Goal: Task Accomplishment & Management: Use online tool/utility

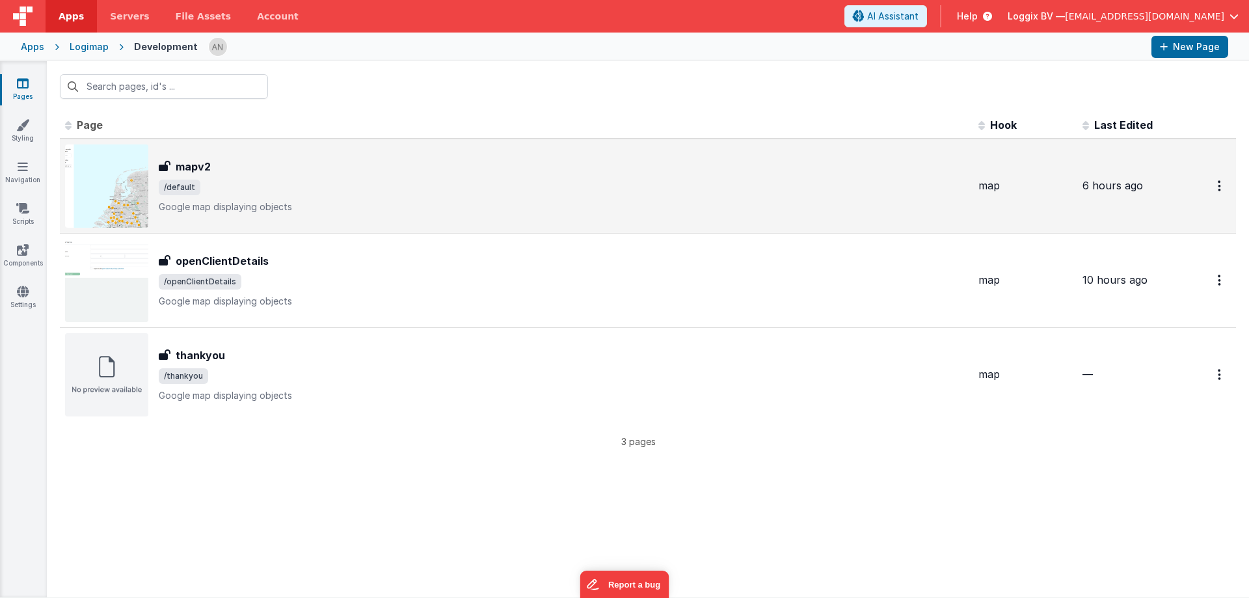
click at [233, 192] on span "/default" at bounding box center [563, 188] width 809 height 16
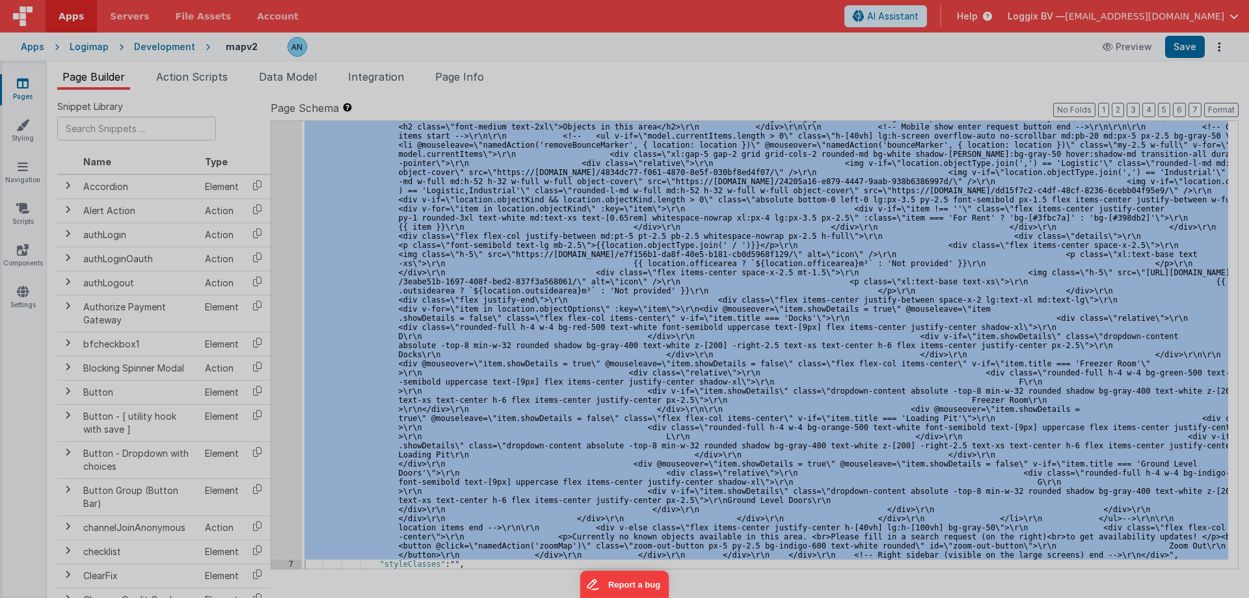
scroll to position [2512, 0]
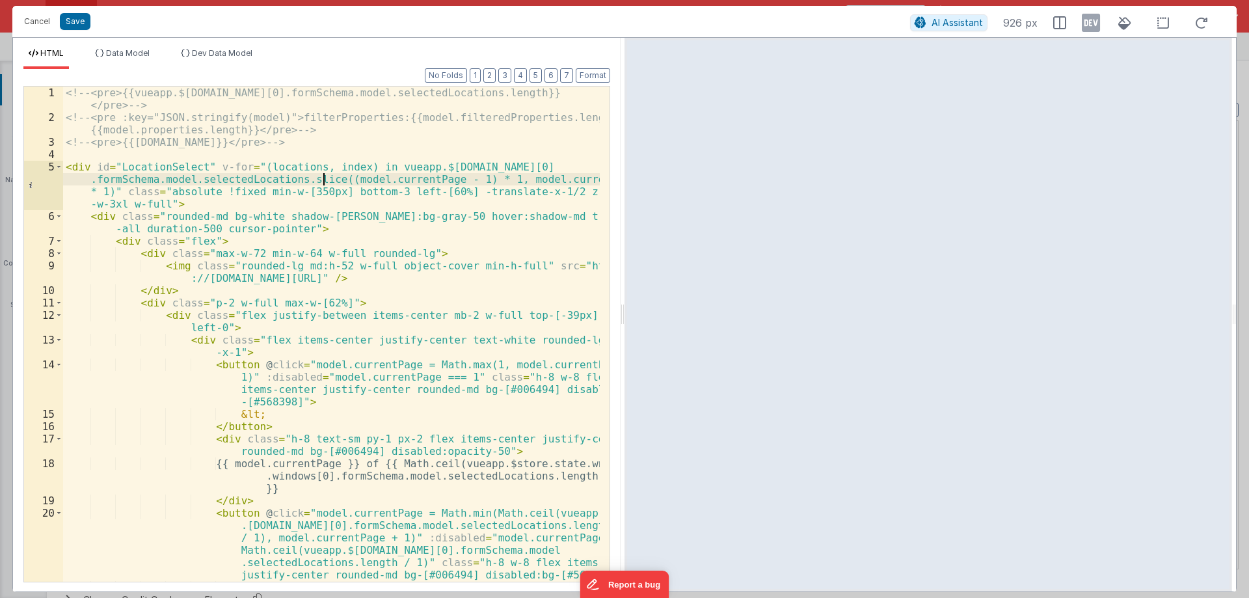
click at [323, 182] on div "<!-- <pre>{{vueapp.$[DOMAIN_NAME][0].formSchema.model.selectedLocations.length}…" at bounding box center [331, 353] width 537 height 532
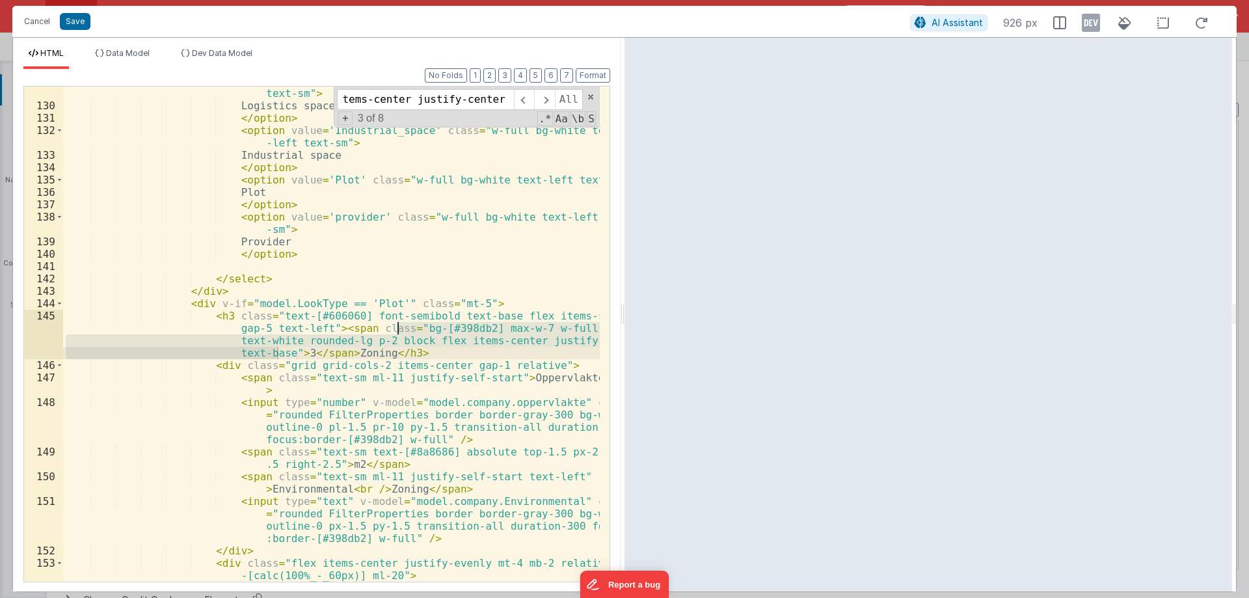
scroll to position [2608, 0]
type input "bg-[#398db2] max-w-7 w-full h-7 text-white rounded-lg p-2 block flex items-cent…"
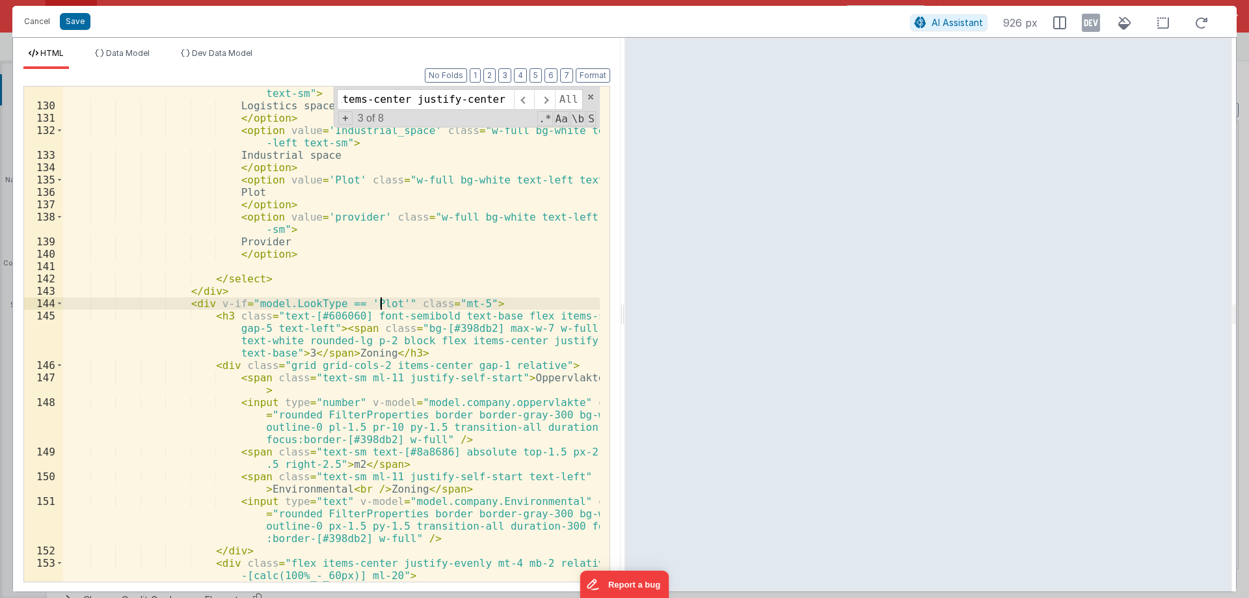
scroll to position [0, 0]
click at [380, 306] on div "< option value = 'logistics_space' class = "w-full bg-white text-left text-sm" …" at bounding box center [331, 347] width 537 height 544
click at [243, 305] on div "< option value = 'logistics_space' class = "w-full bg-white text-left text-sm" …" at bounding box center [331, 347] width 537 height 544
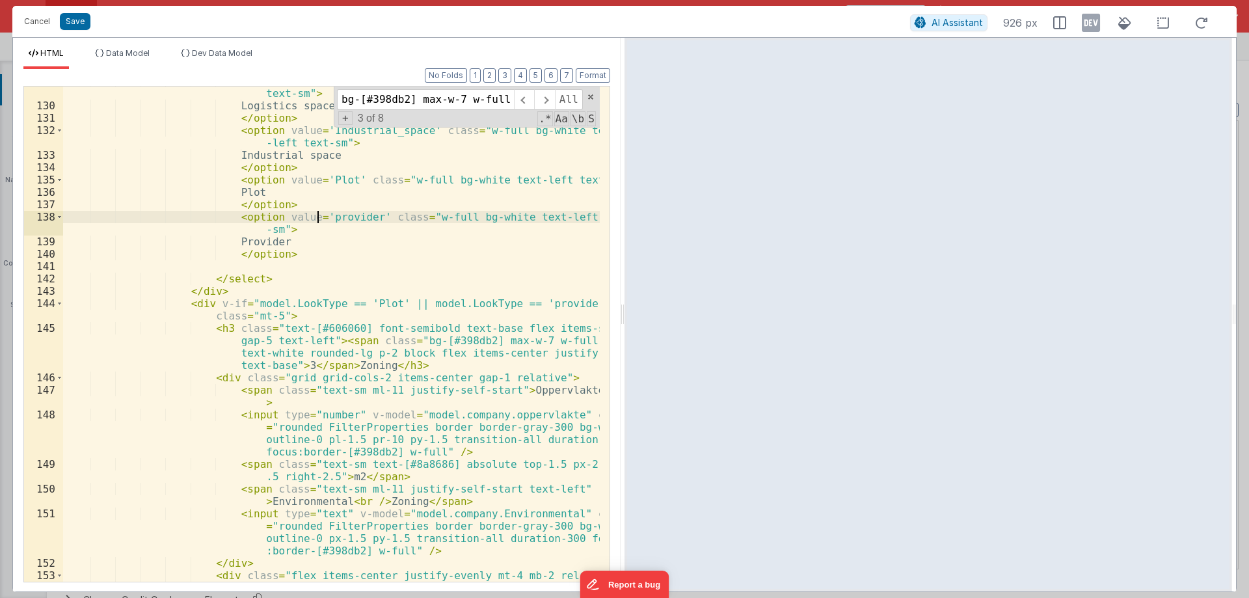
click at [317, 218] on div "< option value = 'logistics_space' class = "w-full bg-white text-left text-sm" …" at bounding box center [331, 347] width 537 height 544
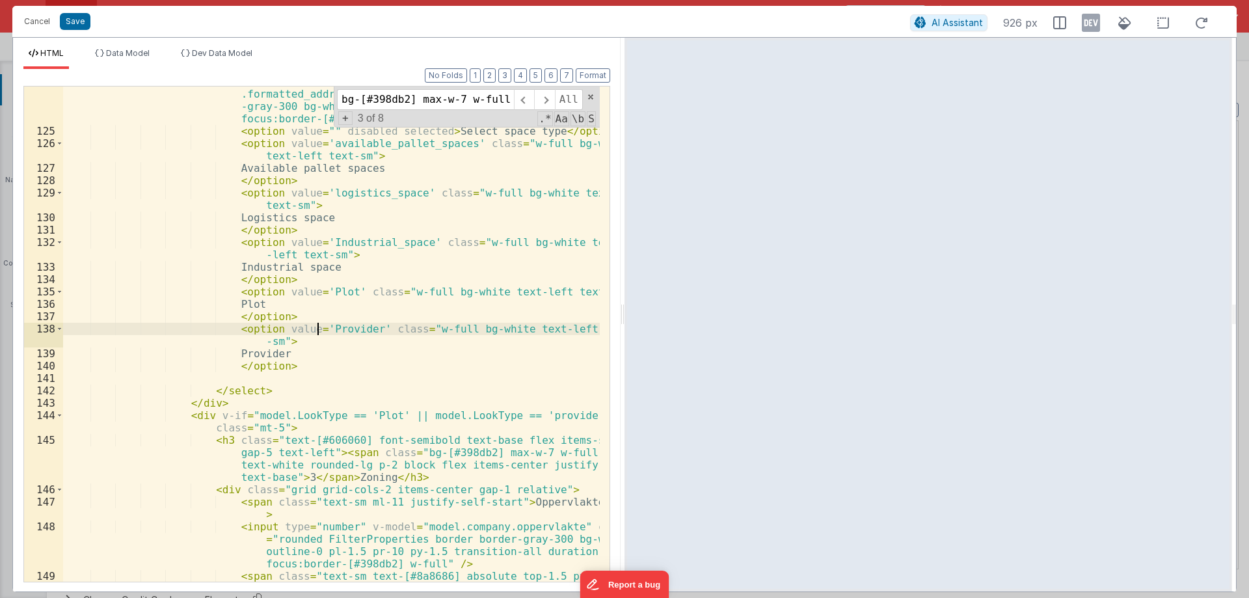
scroll to position [2496, 0]
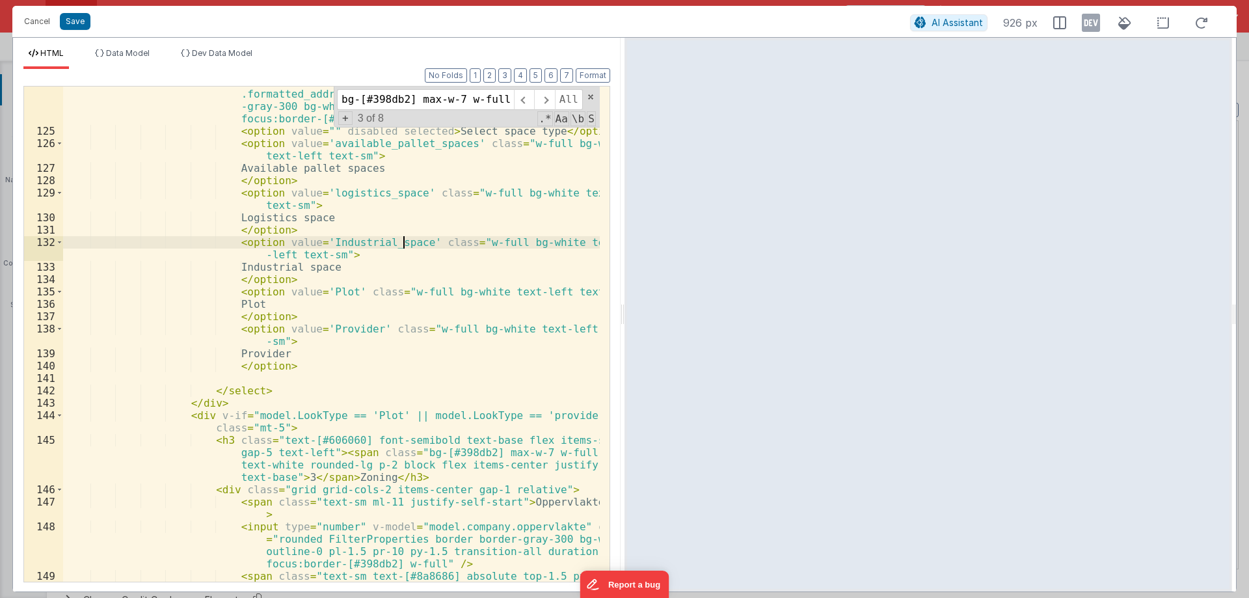
click at [403, 244] on div "< select @ change = "namedAction('filterChanges', {Looktype: model .LookType,lo…" at bounding box center [331, 348] width 537 height 594
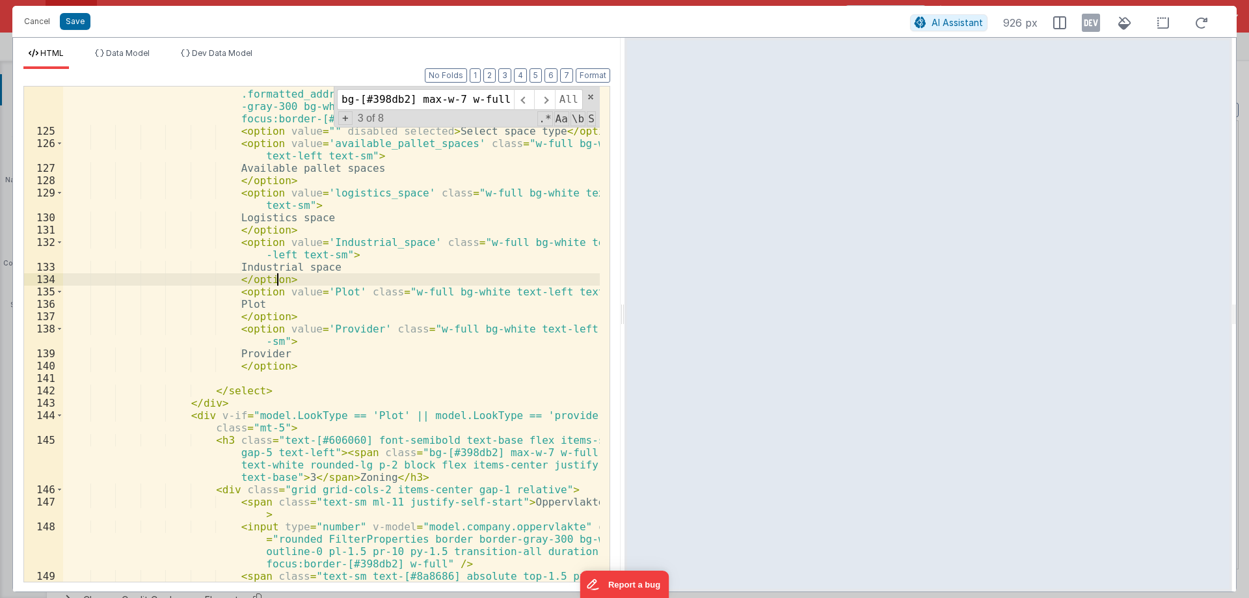
click at [370, 280] on div "< select @ change = "namedAction('filterChanges', {Looktype: model .LookType,lo…" at bounding box center [331, 348] width 537 height 594
click at [518, 416] on div "< select @ change = "namedAction('filterChanges', {Looktype: model .LookType,lo…" at bounding box center [331, 348] width 537 height 594
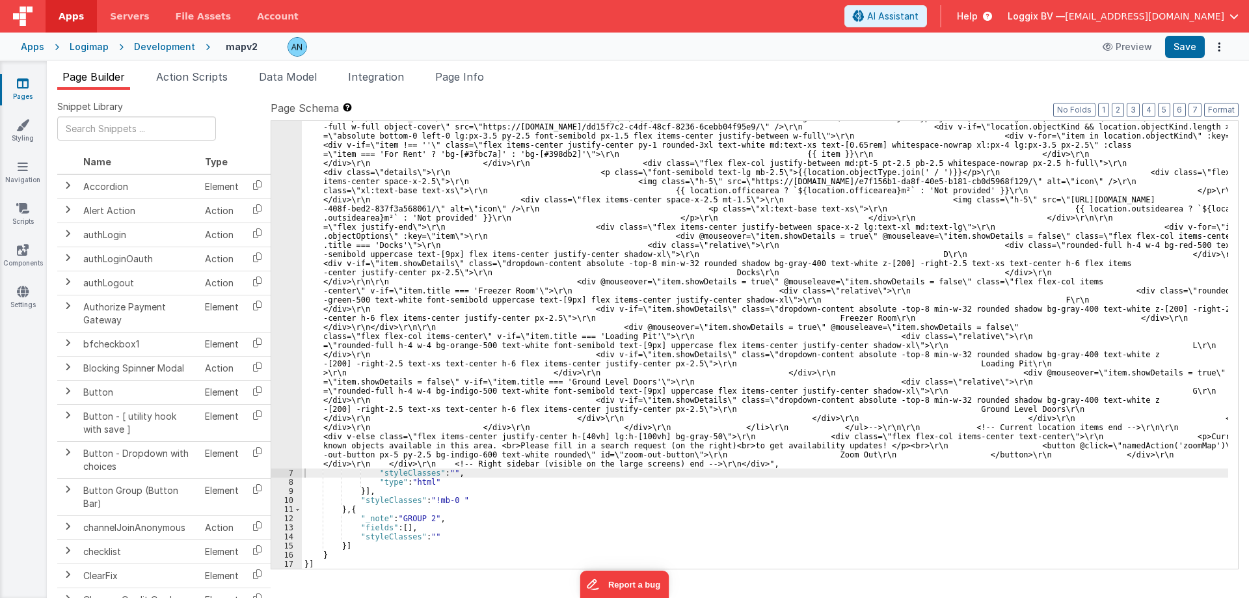
scroll to position [2385, 0]
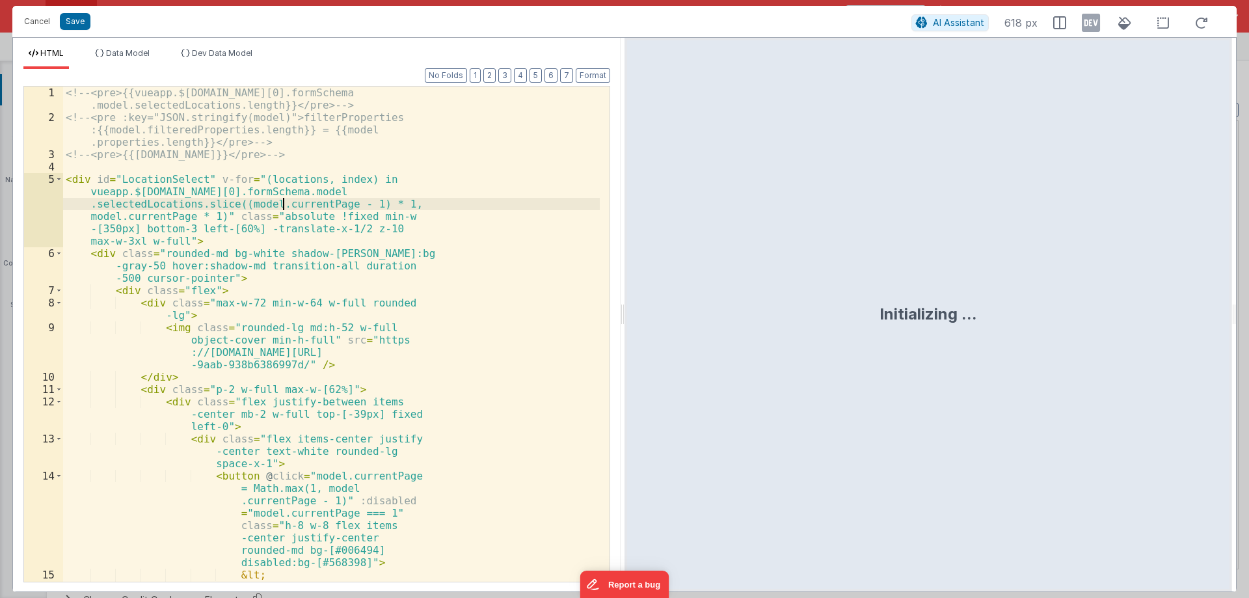
click at [285, 194] on div "<!-- <pre>{{vueapp.$[DOMAIN_NAME][0].formSchema .model.selectedLocations.length…" at bounding box center [331, 378] width 537 height 582
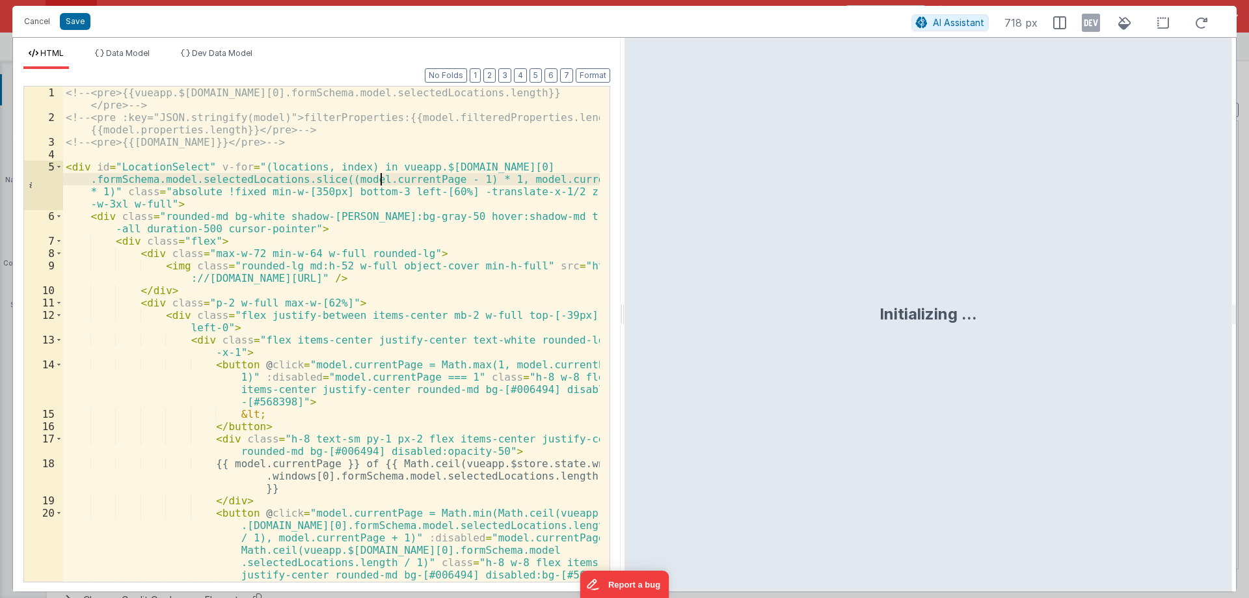
click at [411, 282] on div "<!-- <pre>{{vueapp.$[DOMAIN_NAME][0].formSchema.model.selectedLocations.length}…" at bounding box center [331, 353] width 537 height 532
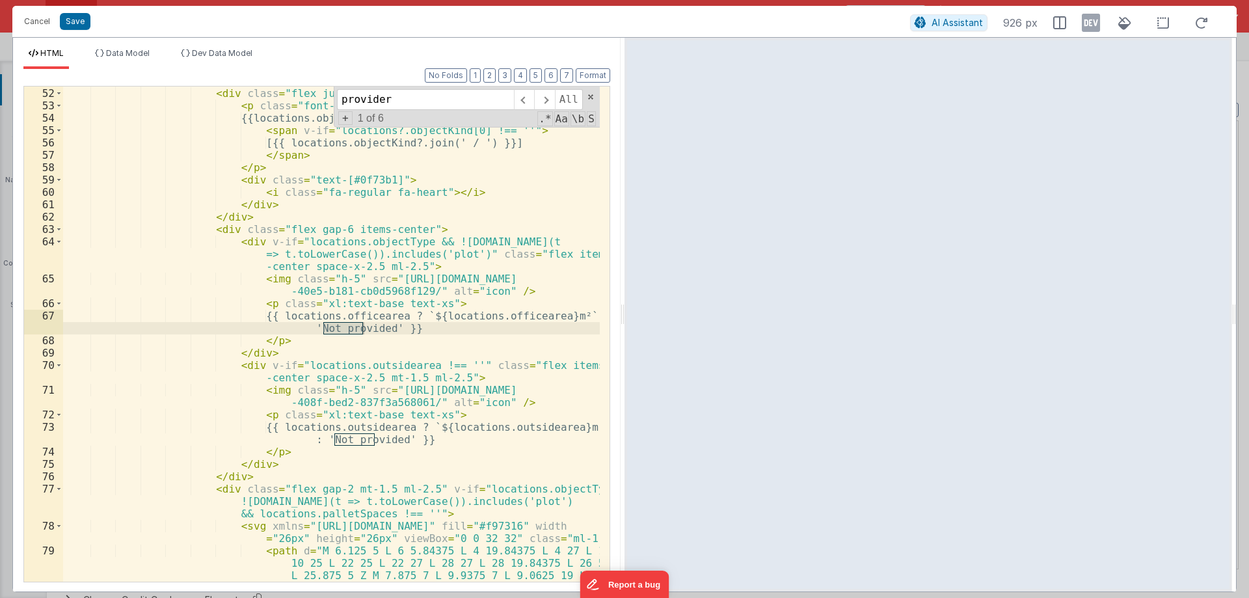
scroll to position [2497, 0]
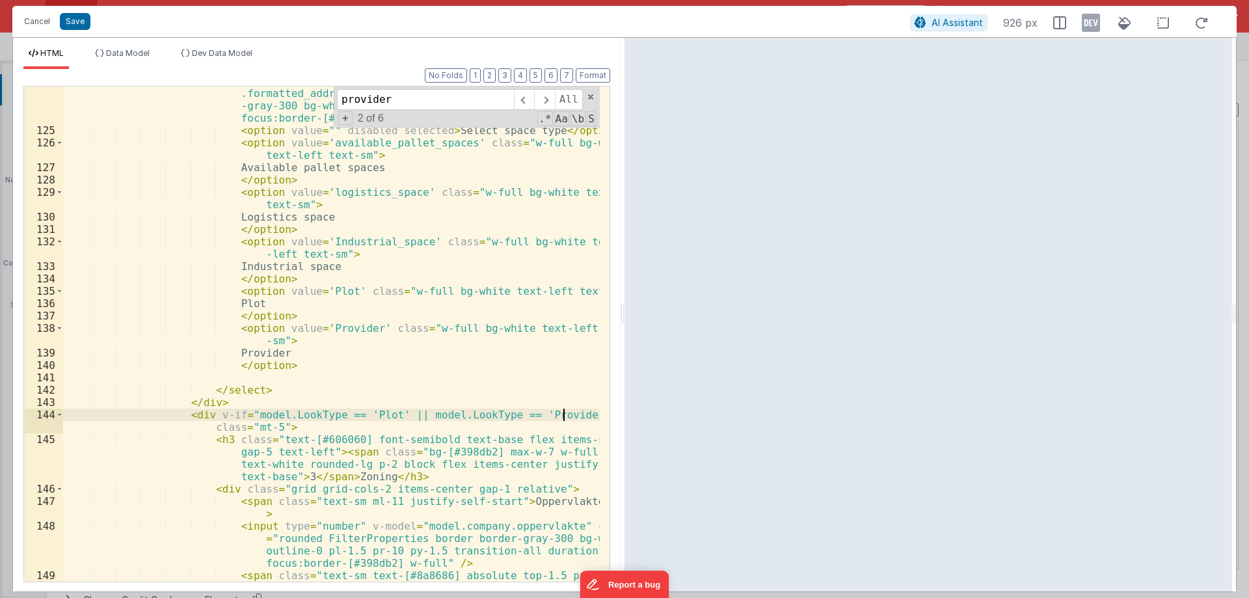
click at [563, 413] on div "< select @ change = "namedAction('filterChanges', {Looktype: model .LookType,lo…" at bounding box center [331, 347] width 537 height 594
click at [405, 417] on div "< select @ change = "namedAction('filterChanges', {Looktype: model .LookType,lo…" at bounding box center [331, 347] width 537 height 594
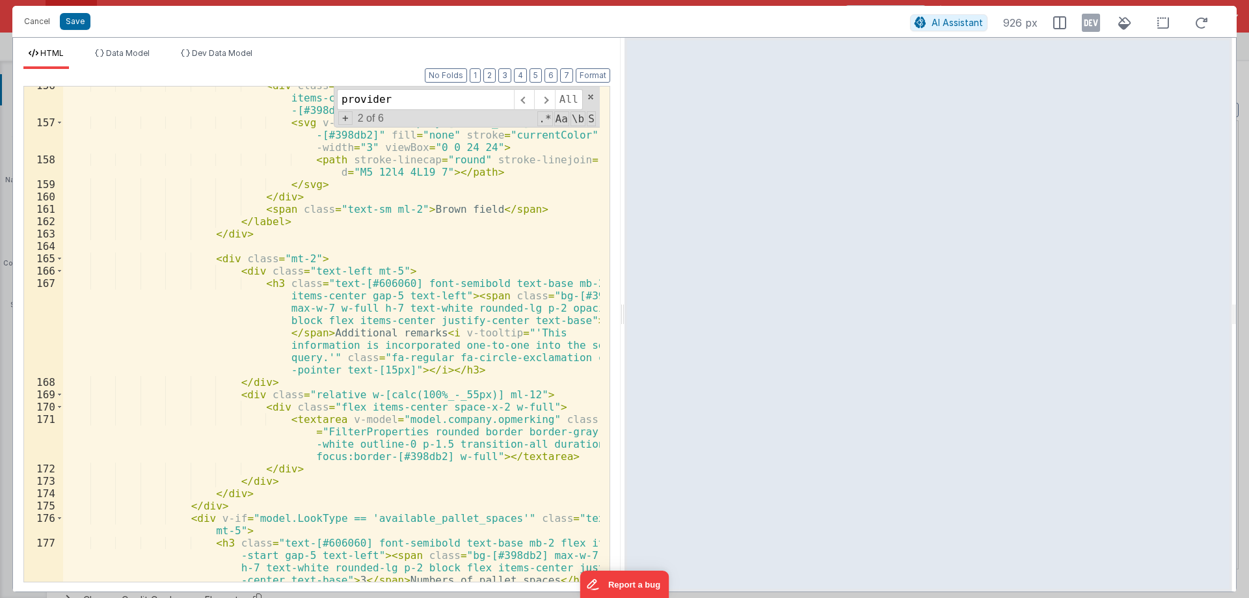
scroll to position [3164, 0]
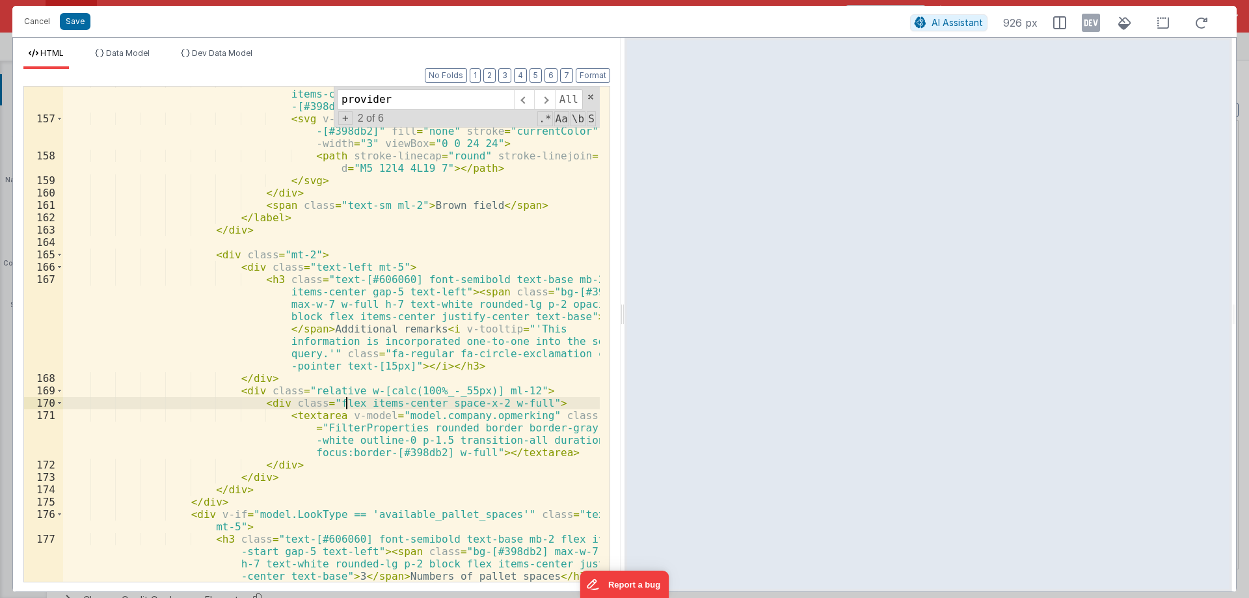
click at [344, 400] on div "< div class = "w-5 h-5 border border-gray-400 rounded-md flex items-center just…" at bounding box center [331, 347] width 537 height 544
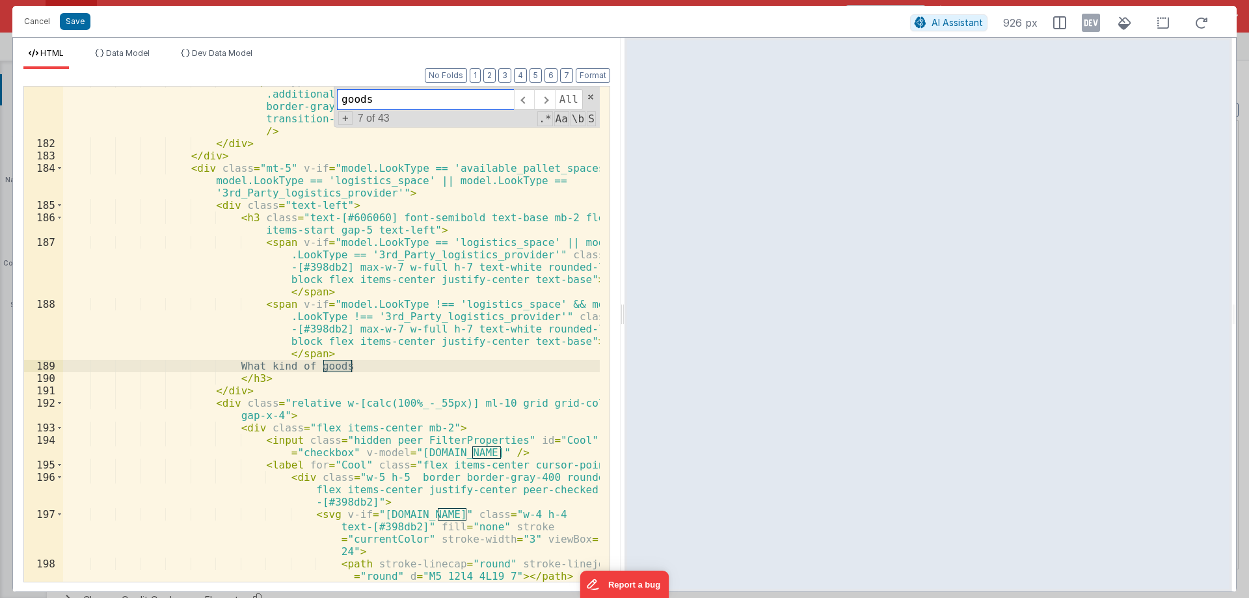
scroll to position [3720, 0]
type input "goods"
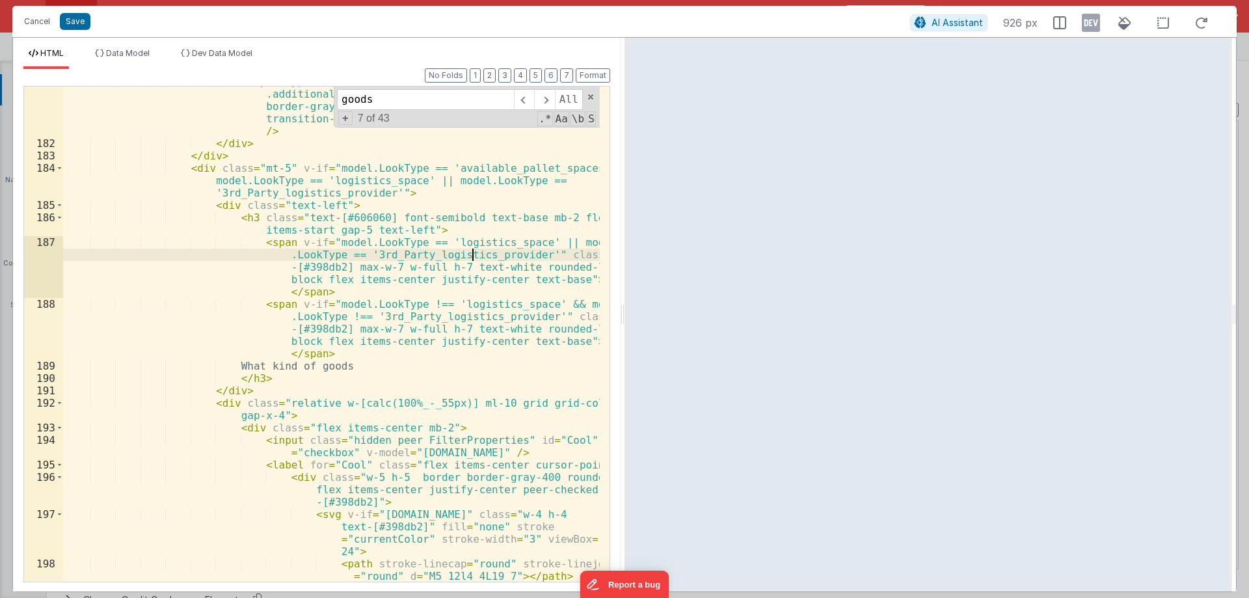
click at [472, 256] on div "< input type = "number" placeholder = "1000" v-model = "[DOMAIN_NAME] .addition…" at bounding box center [331, 359] width 537 height 569
click at [352, 260] on div "< input type = "number" placeholder = "1000" v-model = "[DOMAIN_NAME] .addition…" at bounding box center [331, 359] width 537 height 569
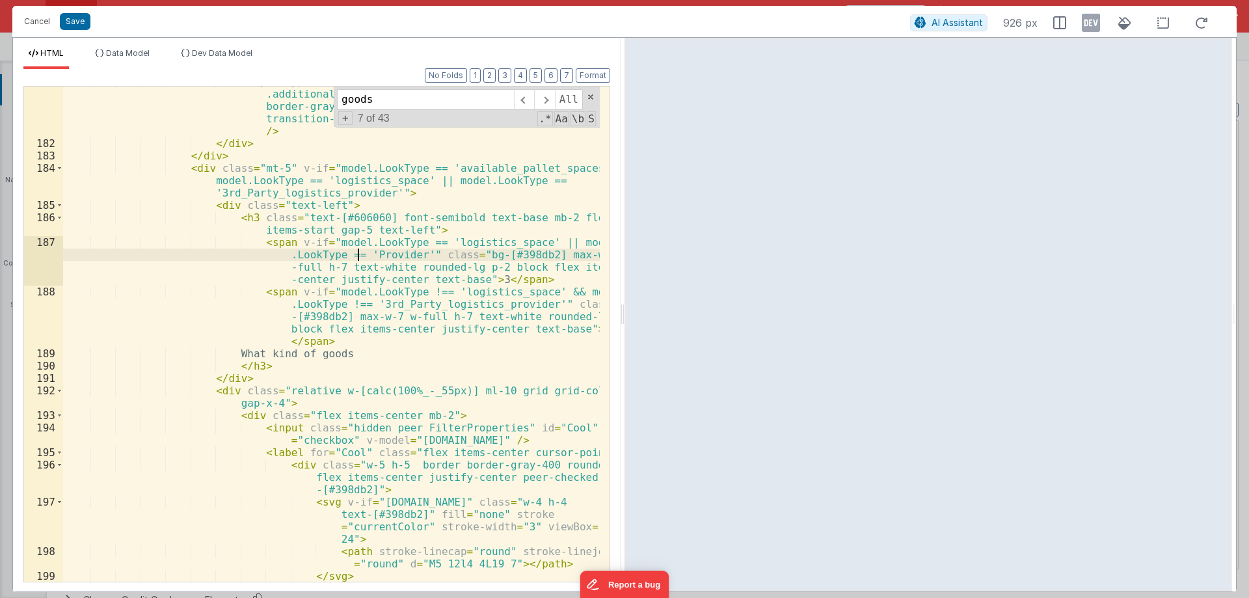
click at [476, 304] on div "< input type = "number" placeholder = "1000" v-model = "[DOMAIN_NAME] .addition…" at bounding box center [331, 359] width 537 height 569
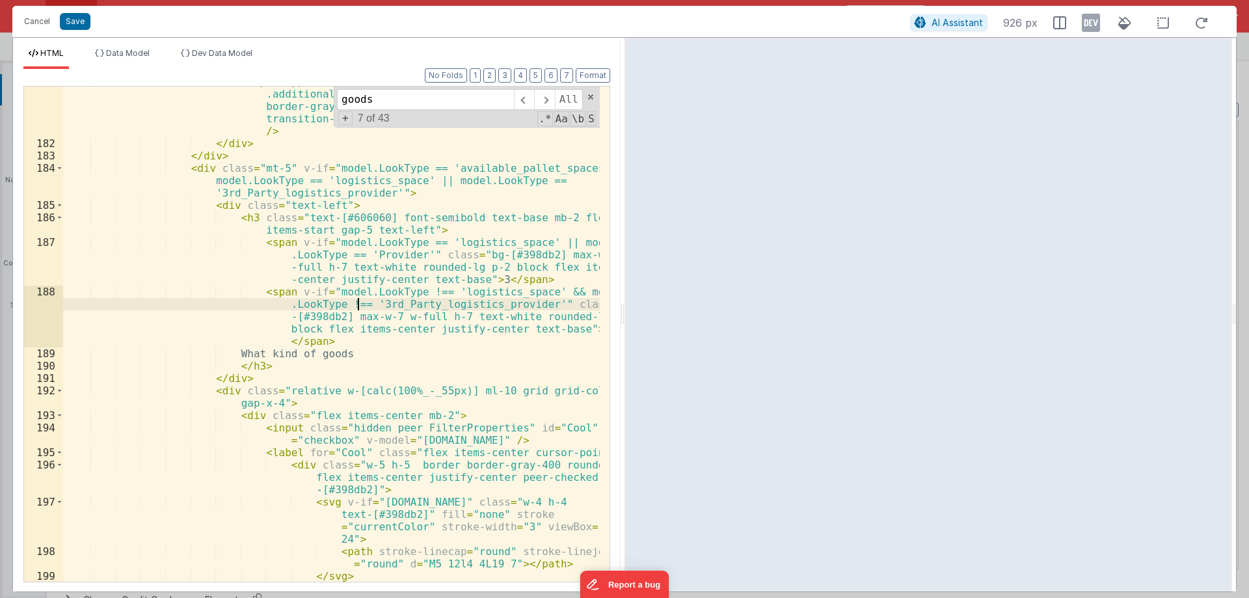
click at [358, 306] on div "< input type = "number" placeholder = "1000" v-model = "[DOMAIN_NAME] .addition…" at bounding box center [331, 359] width 537 height 569
click at [483, 306] on div "< input type = "number" placeholder = "1000" v-model = "[DOMAIN_NAME] .addition…" at bounding box center [331, 359] width 537 height 569
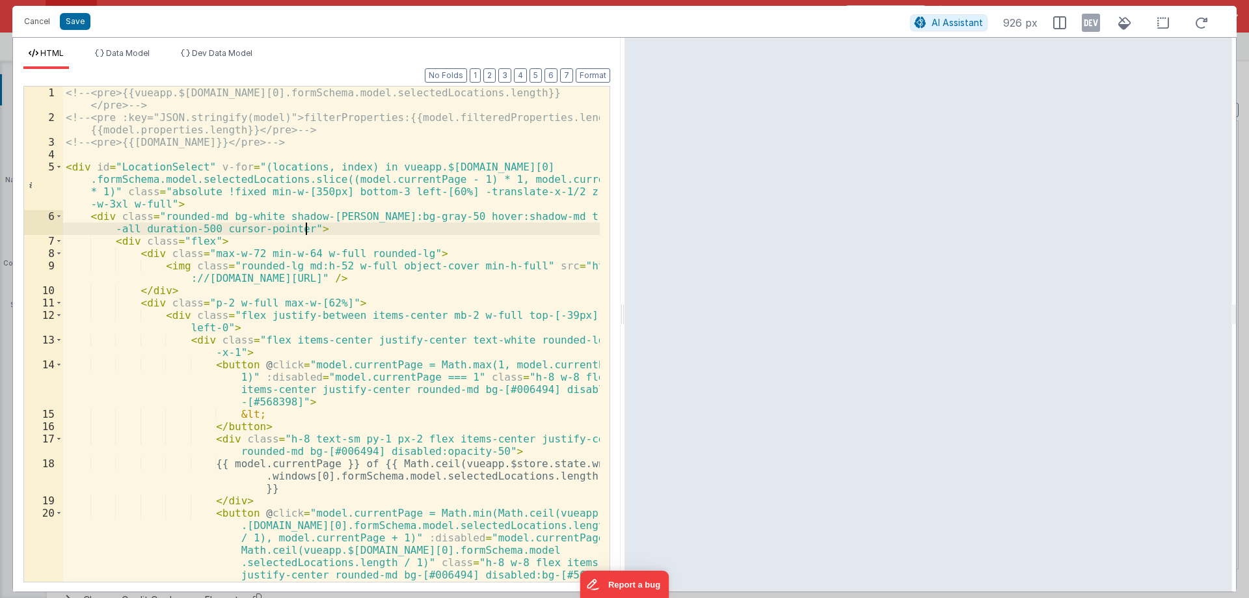
click at [334, 230] on div "<!-- <pre>{{vueapp.$[DOMAIN_NAME][0].formSchema.model.selectedLocations.length}…" at bounding box center [331, 353] width 537 height 532
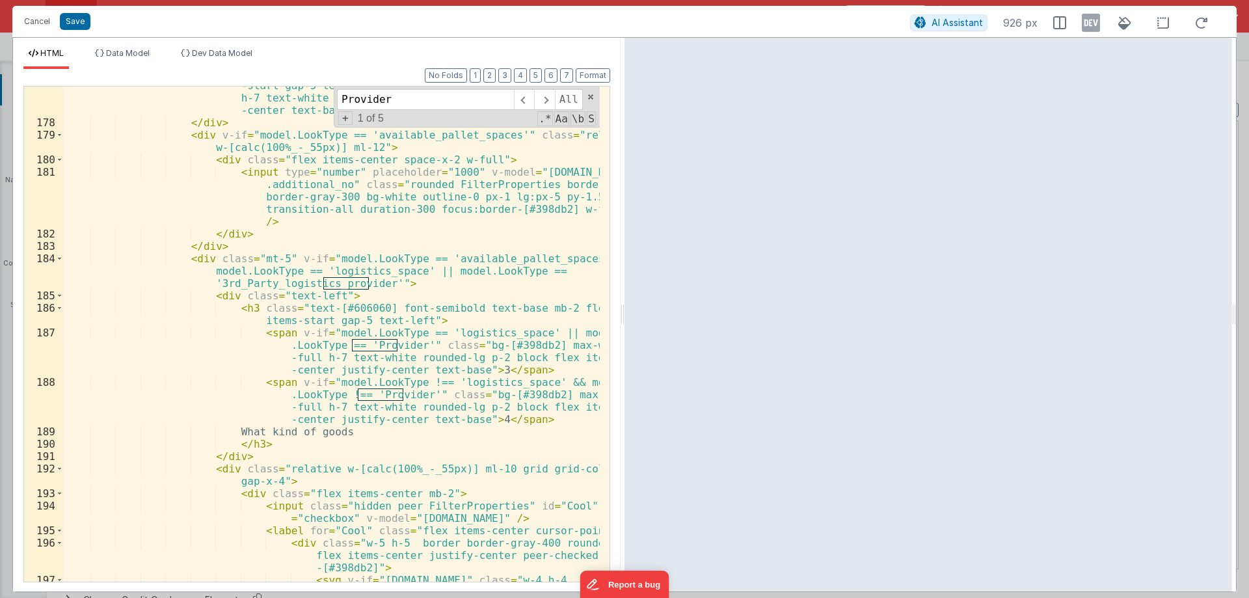
scroll to position [3629, 0]
type input "Provider"
click at [329, 284] on div "< h3 class = "text-[#606060] font-semibold text-base mb-2 flex items -start gap…" at bounding box center [331, 364] width 537 height 594
click at [208, 282] on div "< h3 class = "text-[#606060] font-semibold text-base mb-2 flex items -start gap…" at bounding box center [331, 364] width 537 height 594
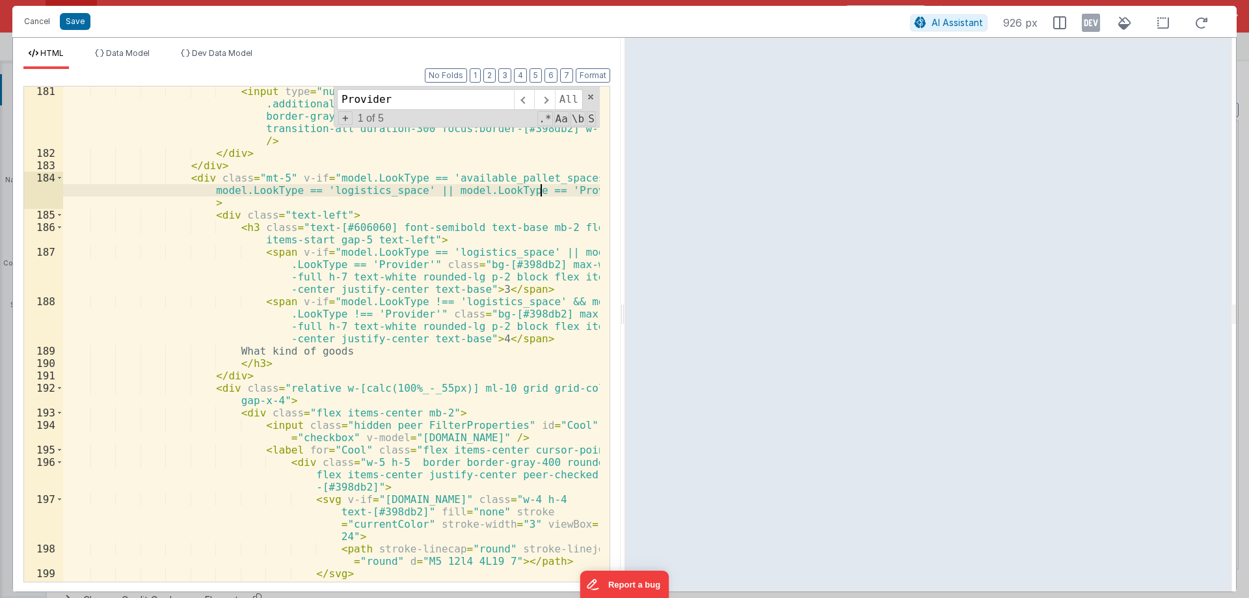
scroll to position [3718, 0]
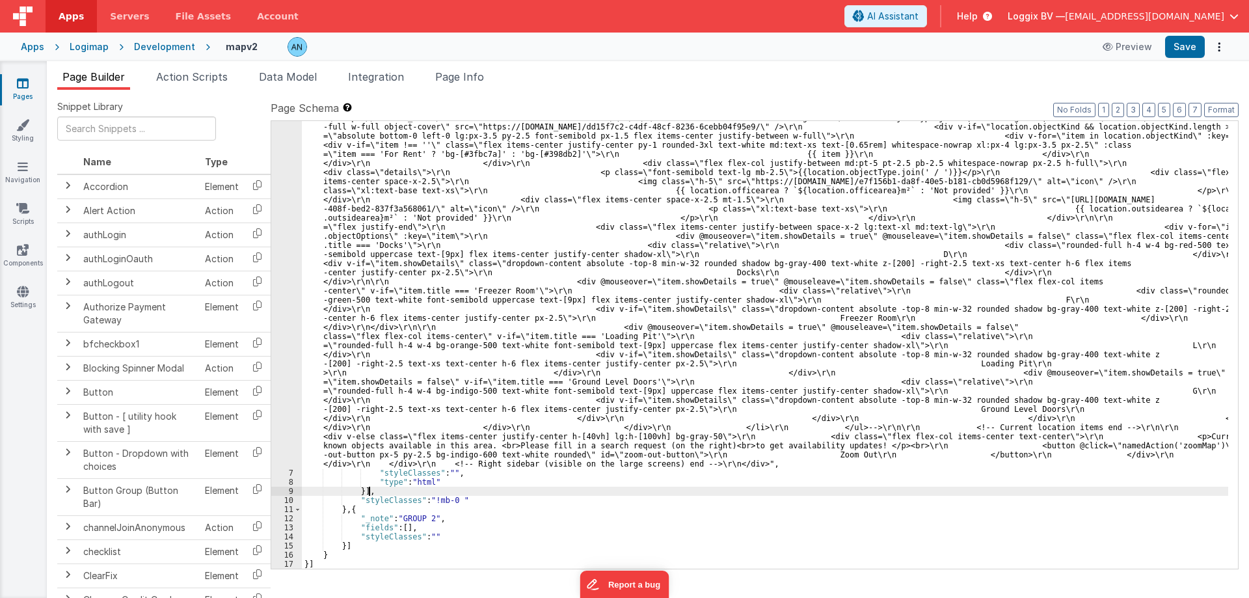
click at [20, 83] on icon at bounding box center [23, 83] width 12 height 13
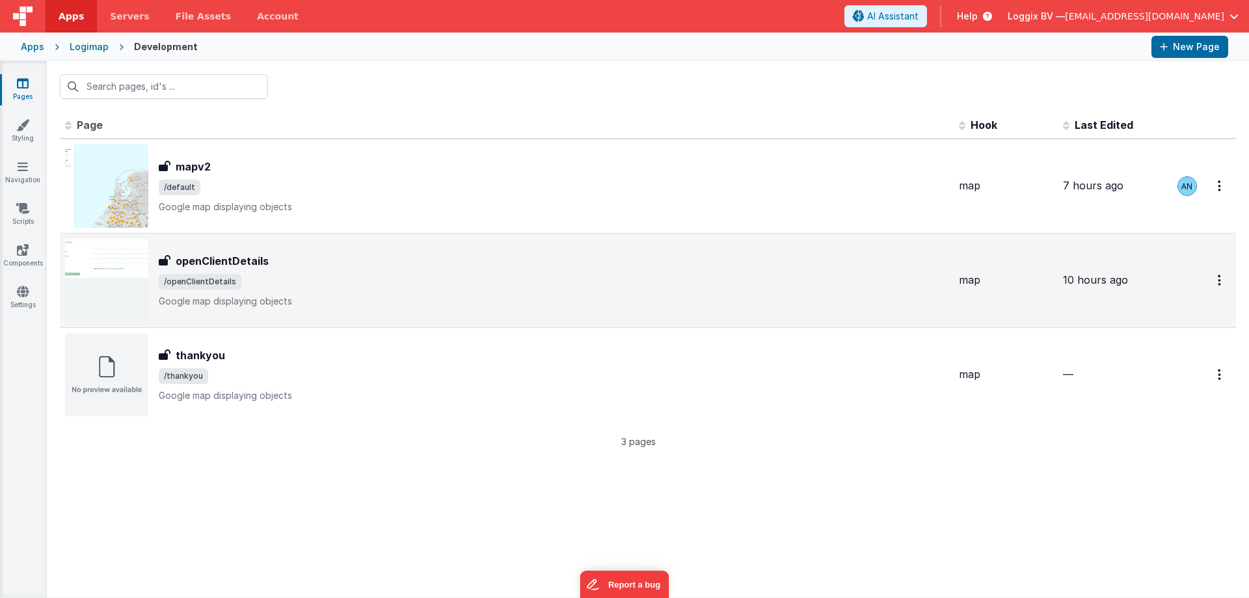
click at [268, 269] on div "openClientDetails openClientDetails /openClientDetails Google map displaying ob…" at bounding box center [554, 280] width 790 height 55
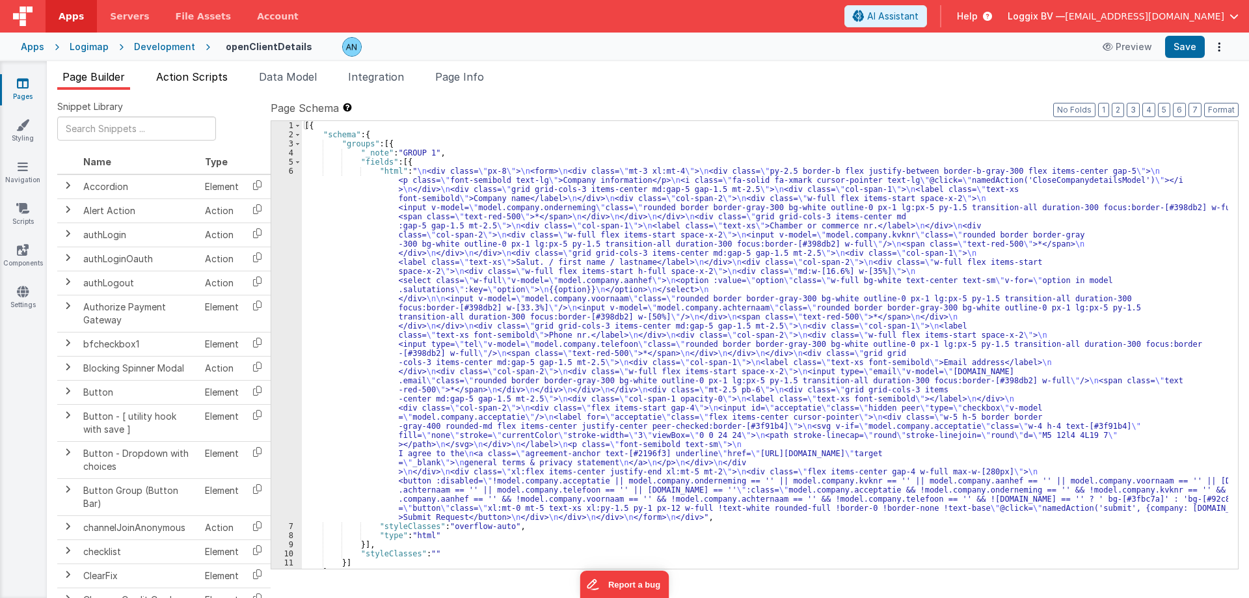
click at [178, 82] on span "Action Scripts" at bounding box center [192, 76] width 72 height 13
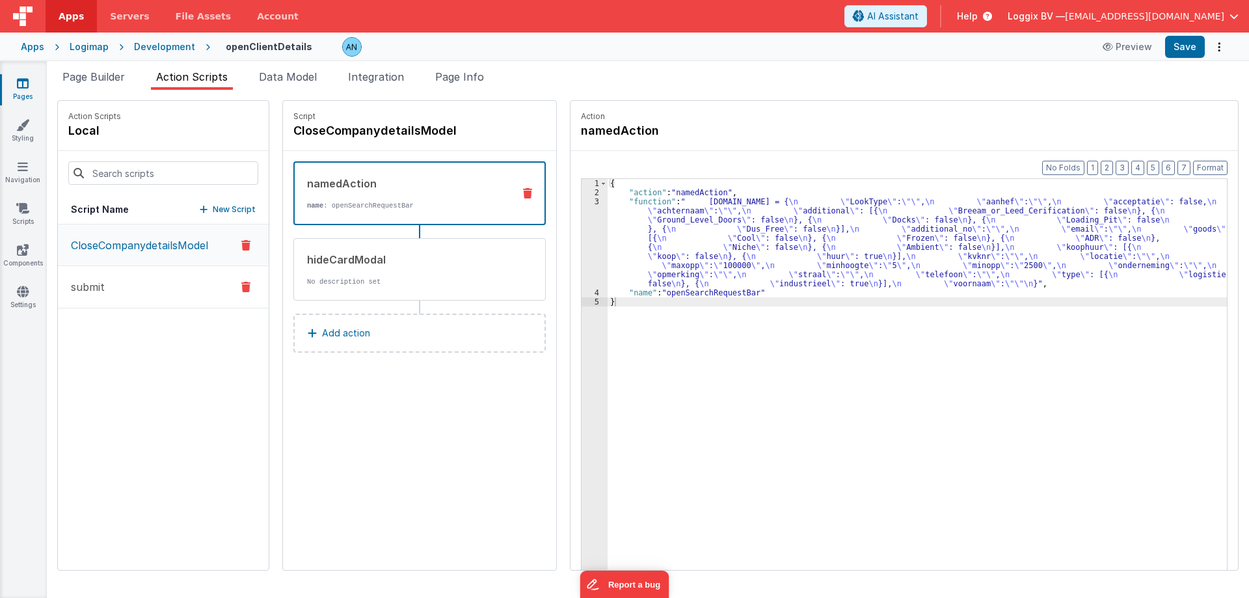
click at [167, 286] on button "submit" at bounding box center [163, 287] width 211 height 42
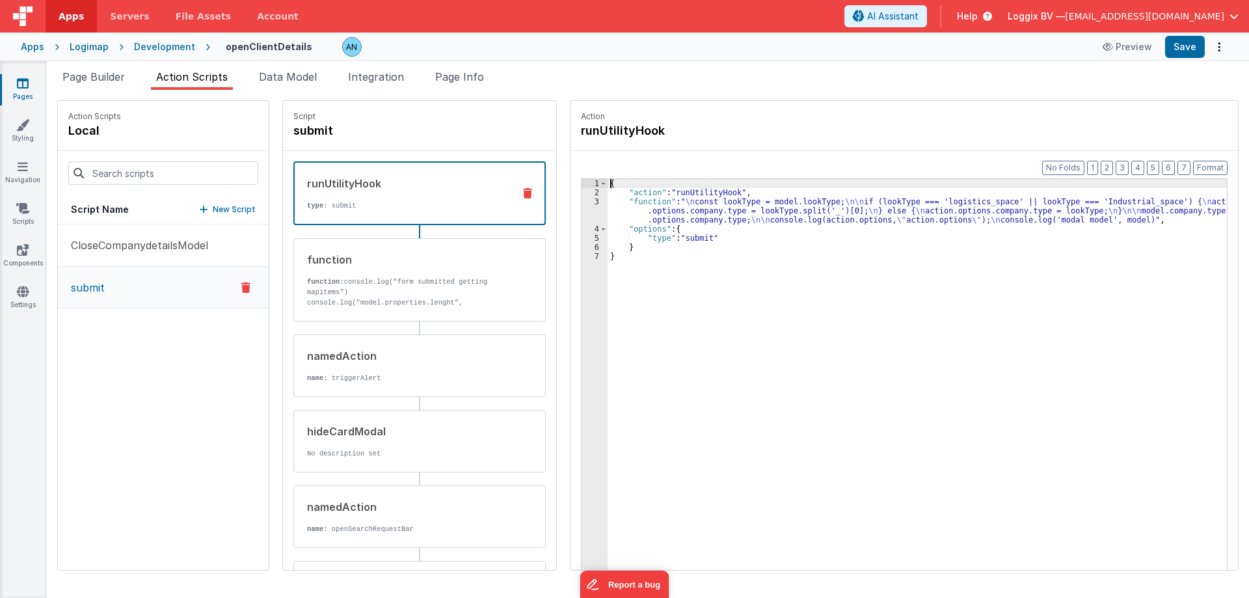
click at [582, 206] on div "3" at bounding box center [595, 210] width 26 height 27
click at [584, 200] on div "3" at bounding box center [595, 210] width 26 height 27
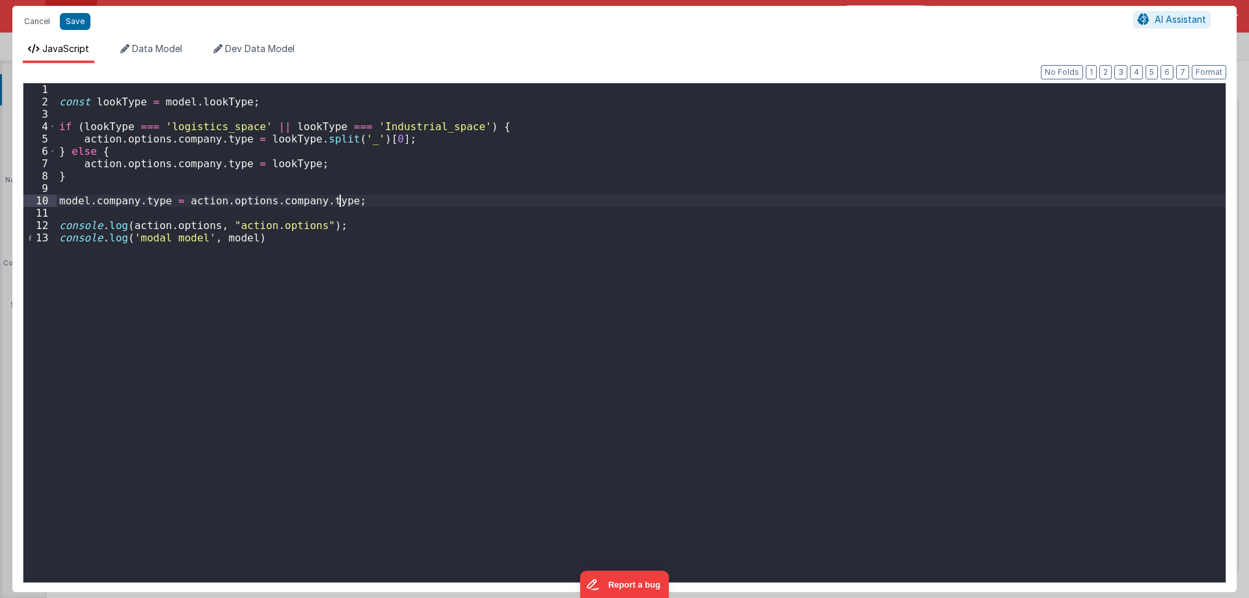
click at [584, 200] on div "const lookType = model . lookType ; if ( lookType === 'logistics_space' || look…" at bounding box center [641, 345] width 1169 height 524
click at [270, 180] on div "const lookType = model . lookType ; if ( lookType === 'logistics_space' || look…" at bounding box center [641, 345] width 1169 height 524
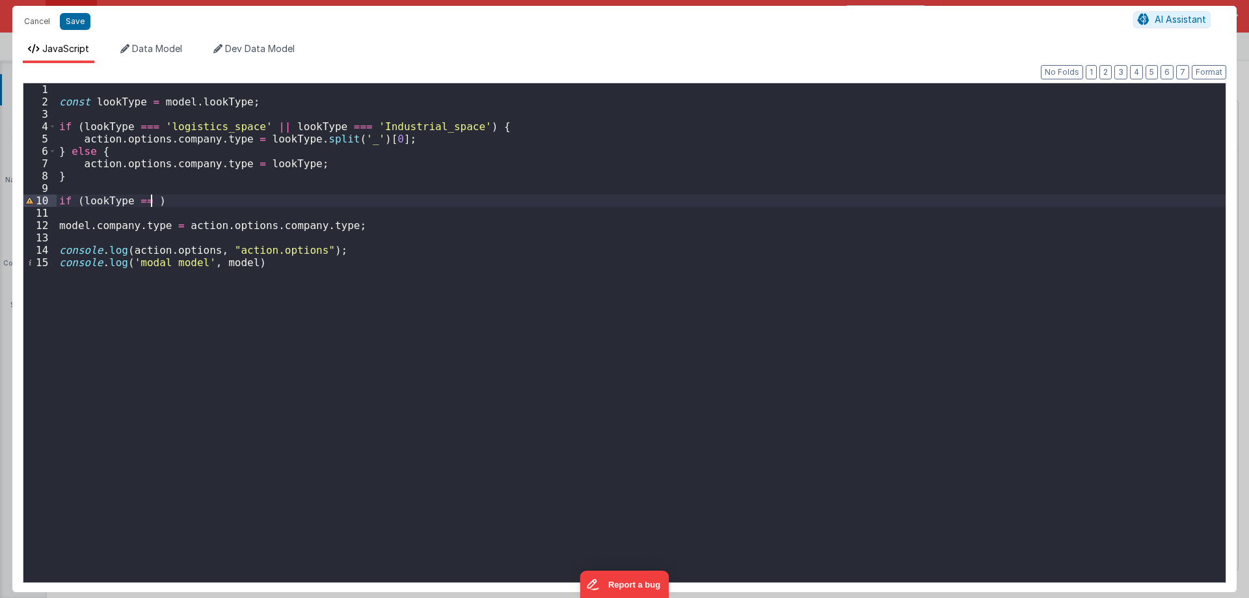
paste textarea
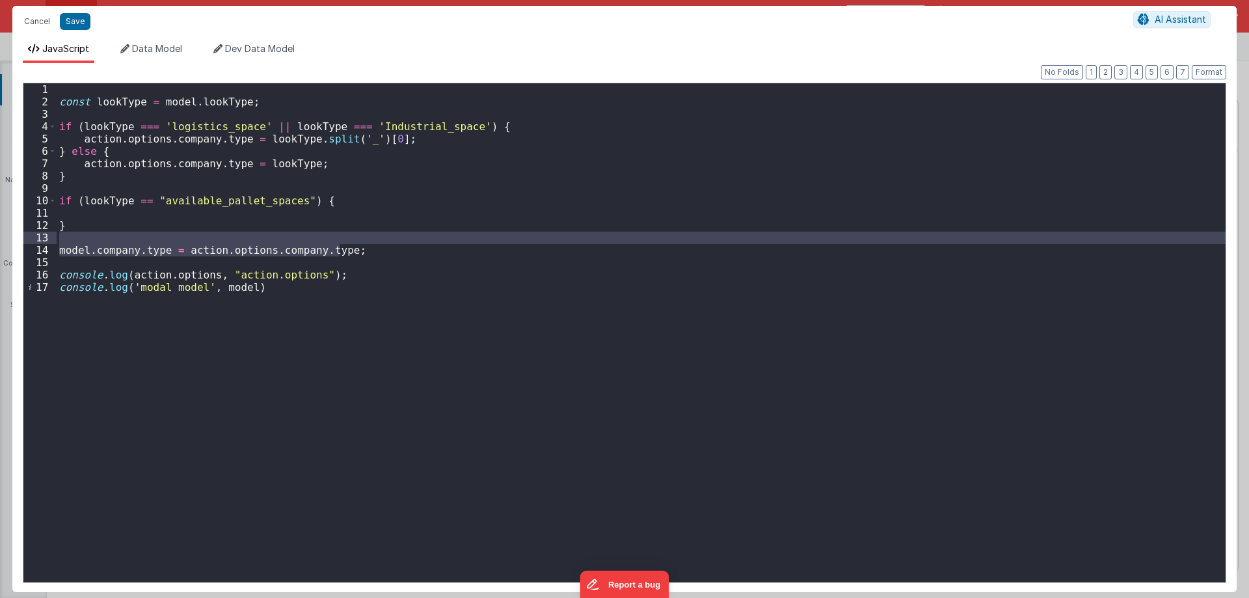
drag, startPoint x: 353, startPoint y: 249, endPoint x: 340, endPoint y: 236, distance: 18.4
click at [340, 236] on div "const lookType = model . lookType ; if ( lookType === 'logistics_space' || look…" at bounding box center [641, 345] width 1169 height 524
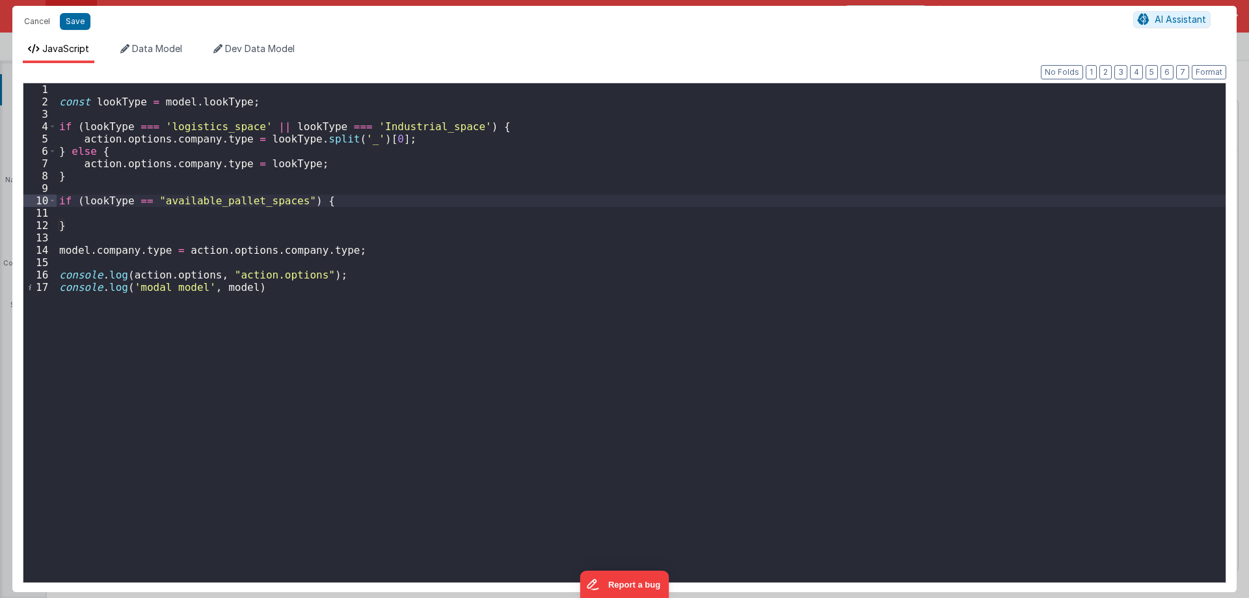
click at [336, 203] on div "const lookType = model . lookType ; if ( lookType === 'logistics_space' || look…" at bounding box center [641, 345] width 1169 height 524
click at [349, 258] on div "const lookType = model . lookType ; if ( lookType === 'logistics_space' || look…" at bounding box center [641, 345] width 1169 height 524
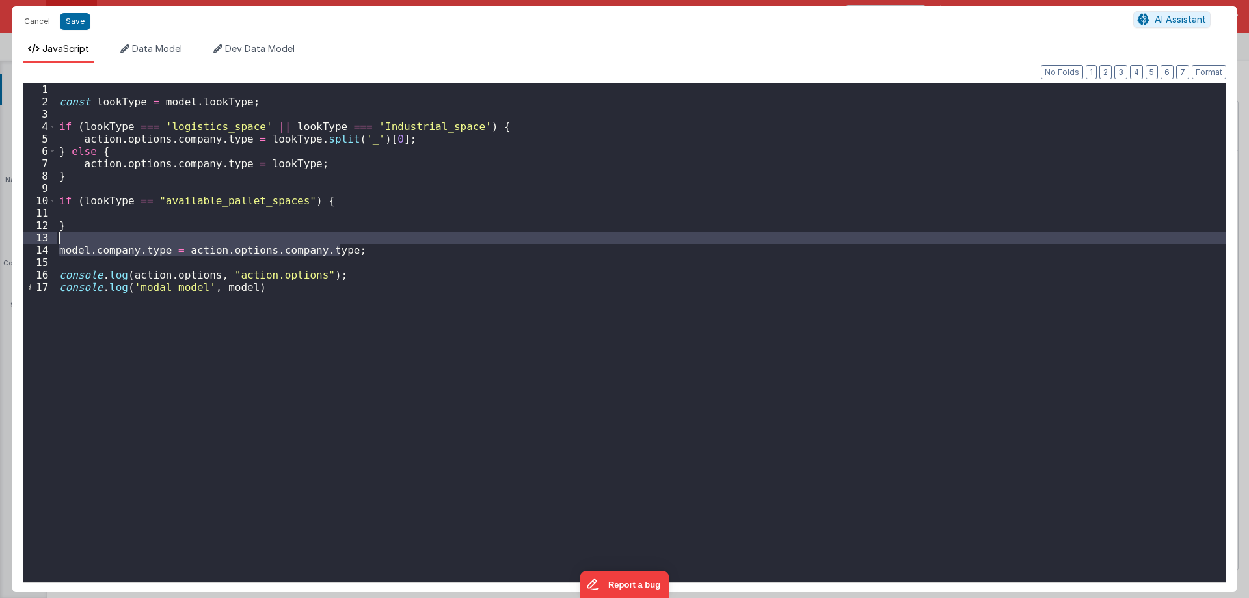
drag, startPoint x: 353, startPoint y: 255, endPoint x: 346, endPoint y: 232, distance: 23.9
click at [346, 232] on div "const lookType = model . lookType ; if ( lookType === 'logistics_space' || look…" at bounding box center [641, 345] width 1169 height 524
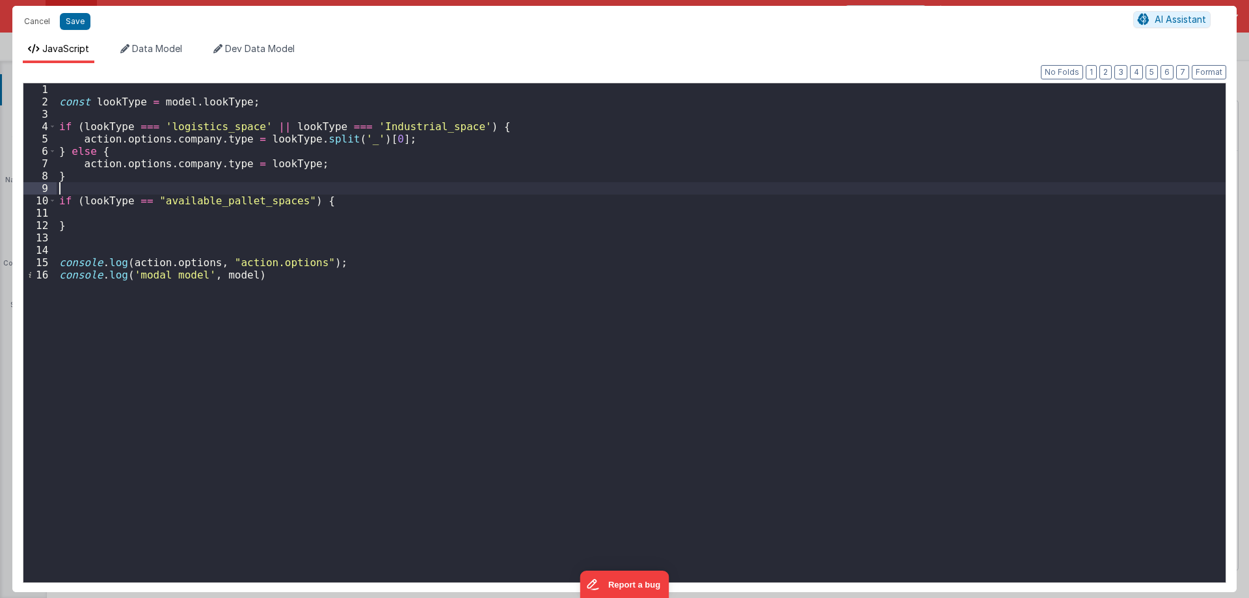
click at [342, 182] on div "const lookType = model . lookType ; if ( lookType === 'logistics_space' || look…" at bounding box center [641, 345] width 1169 height 524
paste textarea
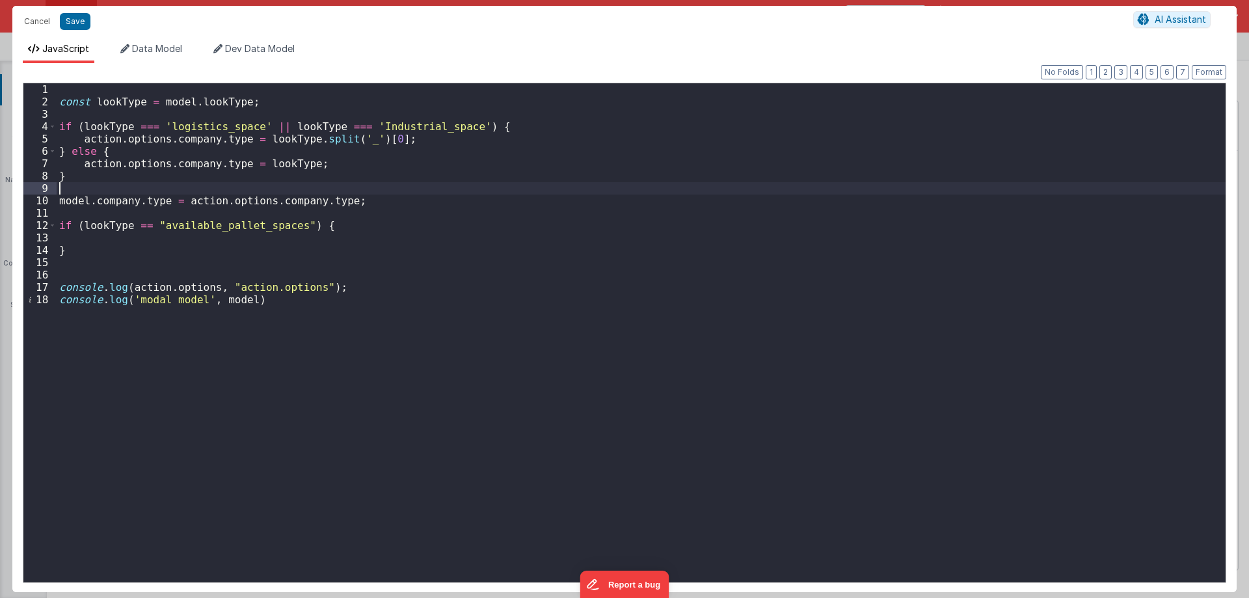
click at [355, 194] on div "const lookType = model . lookType ; if ( lookType === 'logistics_space' || look…" at bounding box center [641, 345] width 1169 height 524
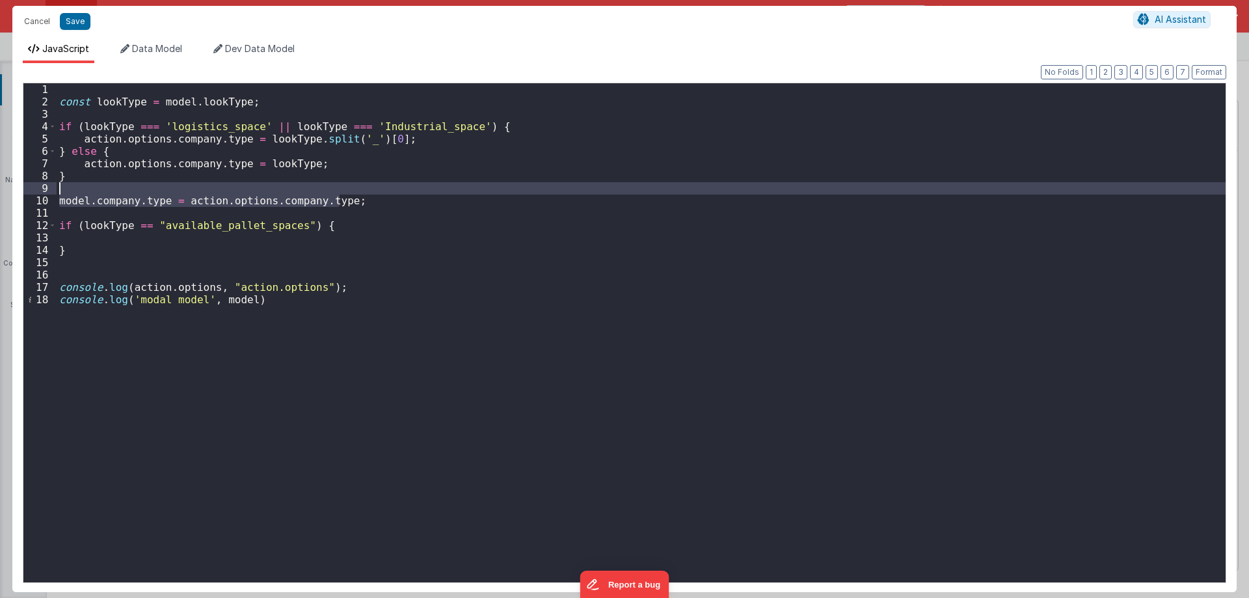
drag, startPoint x: 347, startPoint y: 202, endPoint x: 338, endPoint y: 191, distance: 14.7
click at [338, 191] on div "const lookType = model . lookType ; if ( lookType === 'logistics_space' || look…" at bounding box center [641, 345] width 1169 height 524
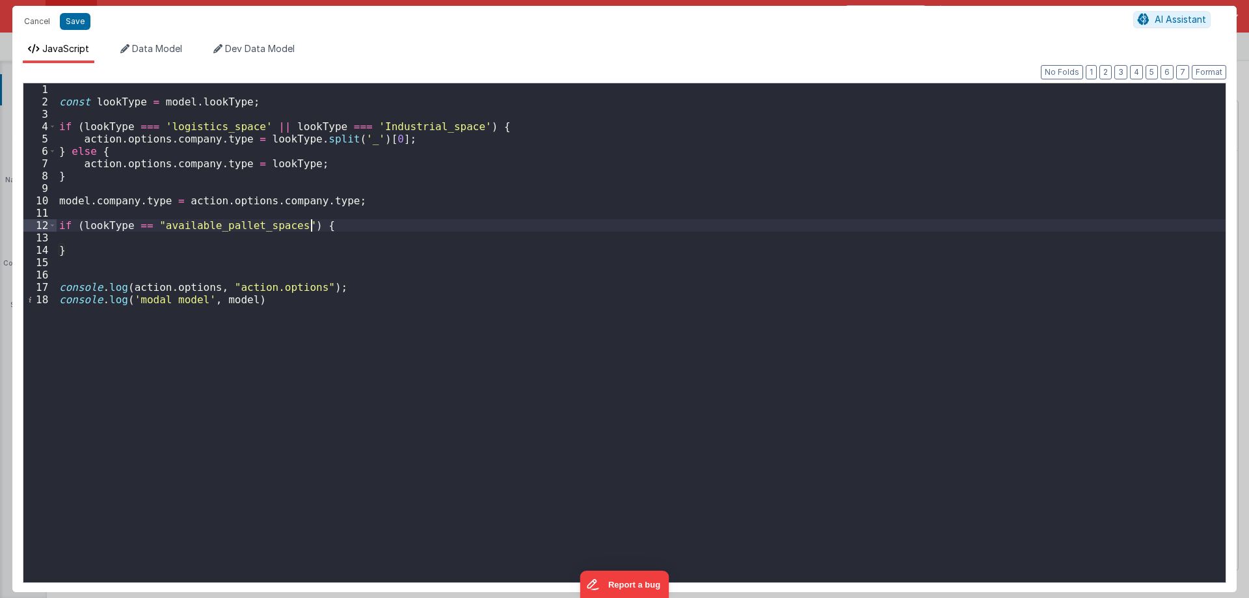
click at [335, 228] on div "const lookType = model . lookType ; if ( lookType === 'logistics_space' || look…" at bounding box center [641, 345] width 1169 height 524
click at [57, 238] on div "const lookType = model . lookType ; if ( lookType === 'logistics_space' || look…" at bounding box center [641, 345] width 1169 height 524
click at [219, 237] on div "const lookType = model . lookType ; if ( lookType === 'logistics_space' || look…" at bounding box center [641, 345] width 1169 height 524
drag, startPoint x: 219, startPoint y: 237, endPoint x: 347, endPoint y: 236, distance: 128.2
click at [347, 236] on div "const lookType = model . lookType ; if ( lookType === 'logistics_space' || look…" at bounding box center [641, 345] width 1169 height 524
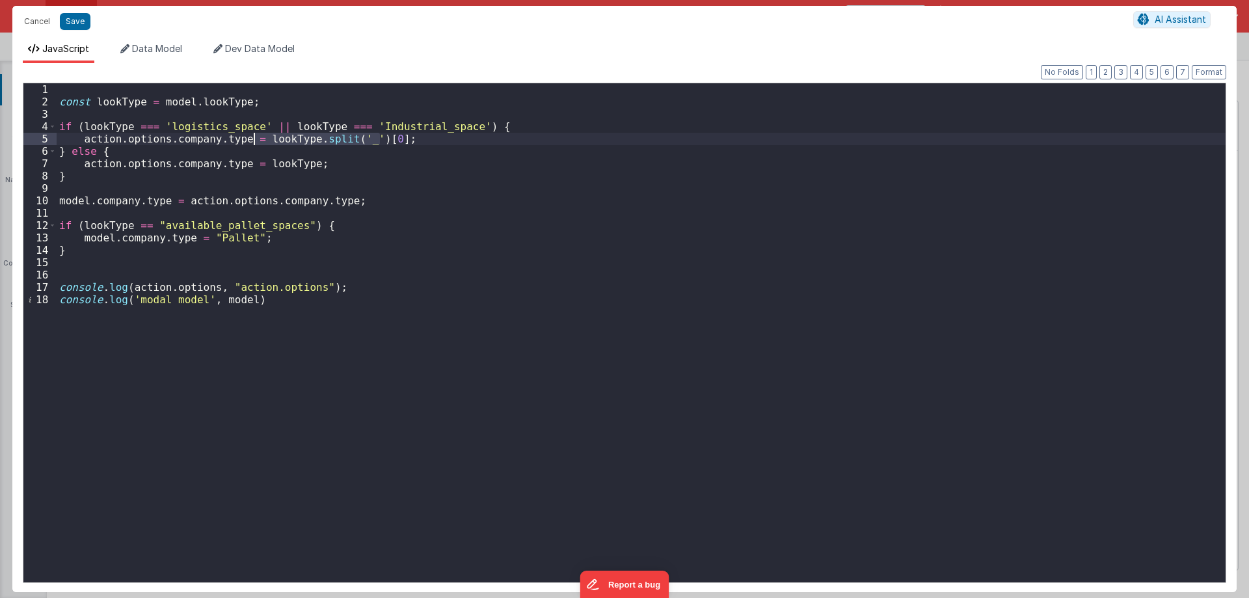
drag, startPoint x: 379, startPoint y: 139, endPoint x: 252, endPoint y: 141, distance: 127.5
click at [252, 141] on div "const lookType = model . lookType ; if ( lookType === 'logistics_space' || look…" at bounding box center [641, 345] width 1169 height 524
click at [205, 253] on div "const lookType = model . lookType ; if ( lookType === 'logistics_space' || look…" at bounding box center [641, 345] width 1169 height 524
drag, startPoint x: 254, startPoint y: 125, endPoint x: 81, endPoint y: 128, distance: 173.1
click at [81, 128] on div "const lookType = model . lookType ; if ( lookType === 'logistics_space' || look…" at bounding box center [641, 345] width 1169 height 524
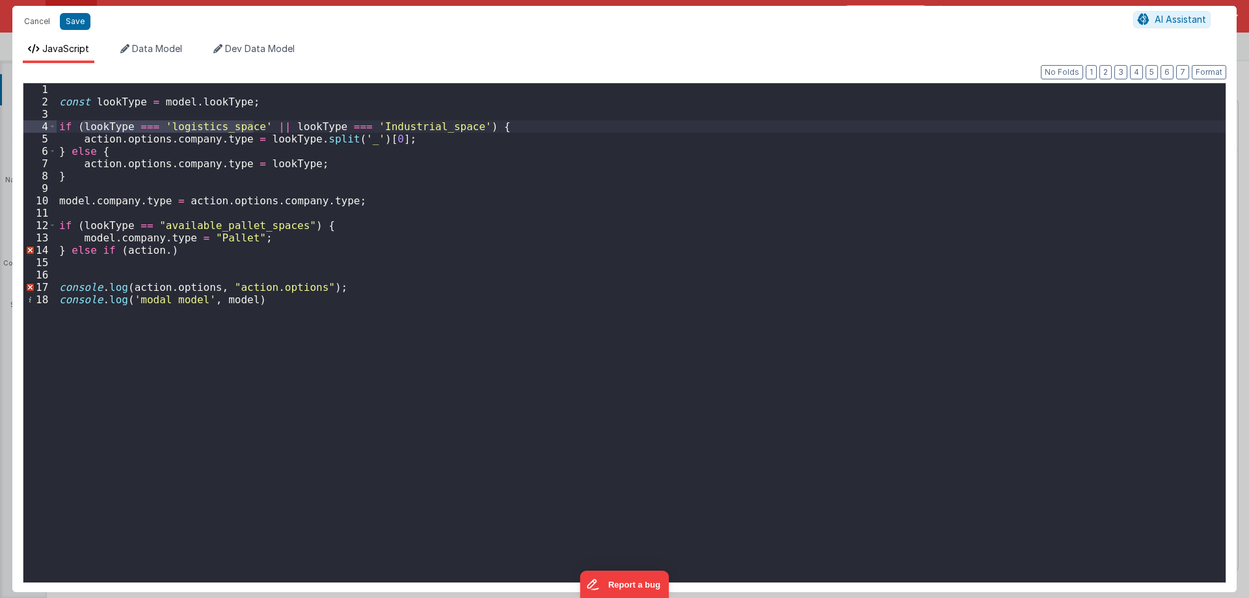
click at [141, 253] on div "const lookType = model . lookType ; if ( lookType === 'logistics_space' || look…" at bounding box center [641, 345] width 1169 height 524
paste textarea
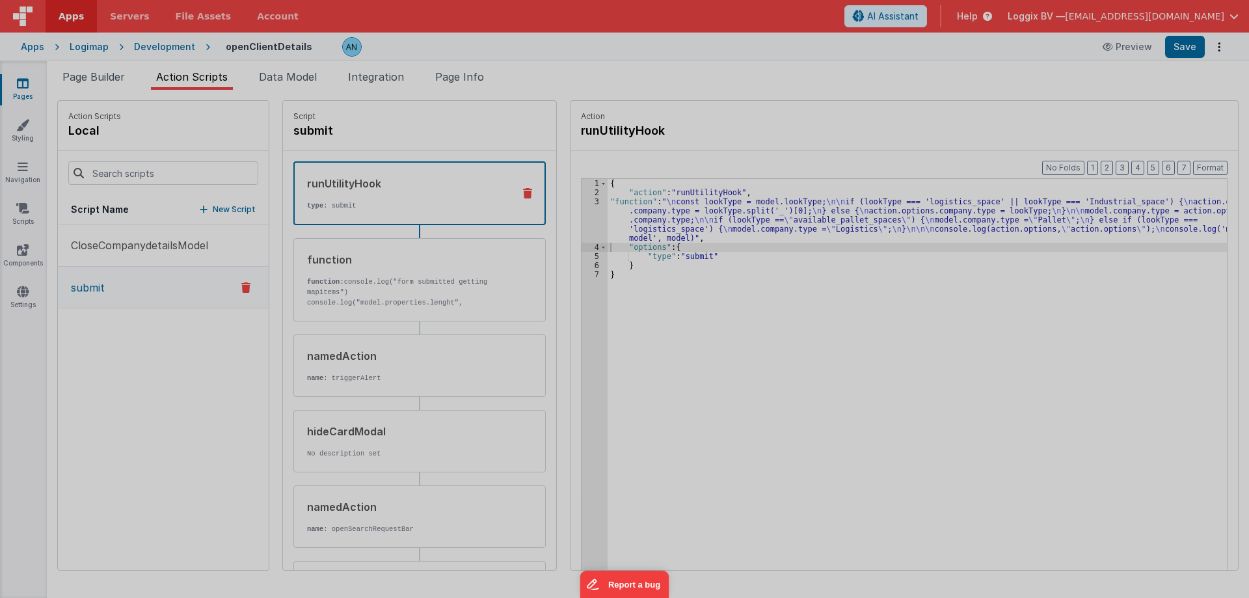
click at [333, 296] on div "Format 7 6 5 4 3 2 1 No Folds" at bounding box center [624, 318] width 1203 height 500
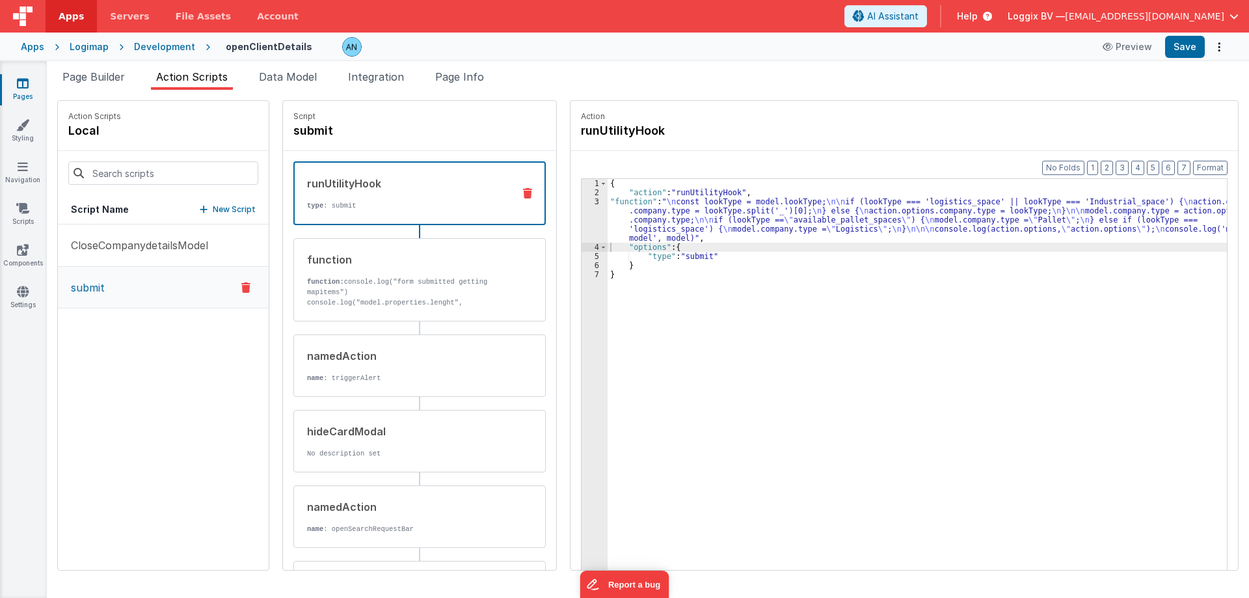
click at [176, 347] on div "CloseCompanydetailsModel submit" at bounding box center [163, 396] width 211 height 345
click at [29, 85] on link "Pages" at bounding box center [22, 90] width 47 height 26
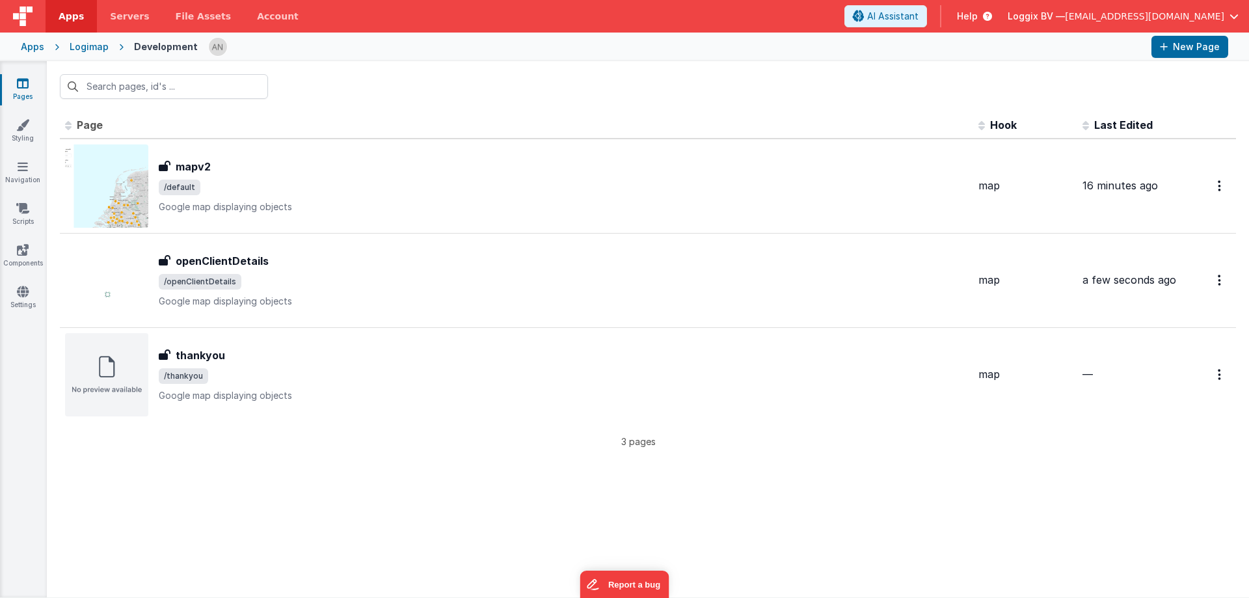
click at [79, 44] on div "Logimap" at bounding box center [89, 46] width 39 height 13
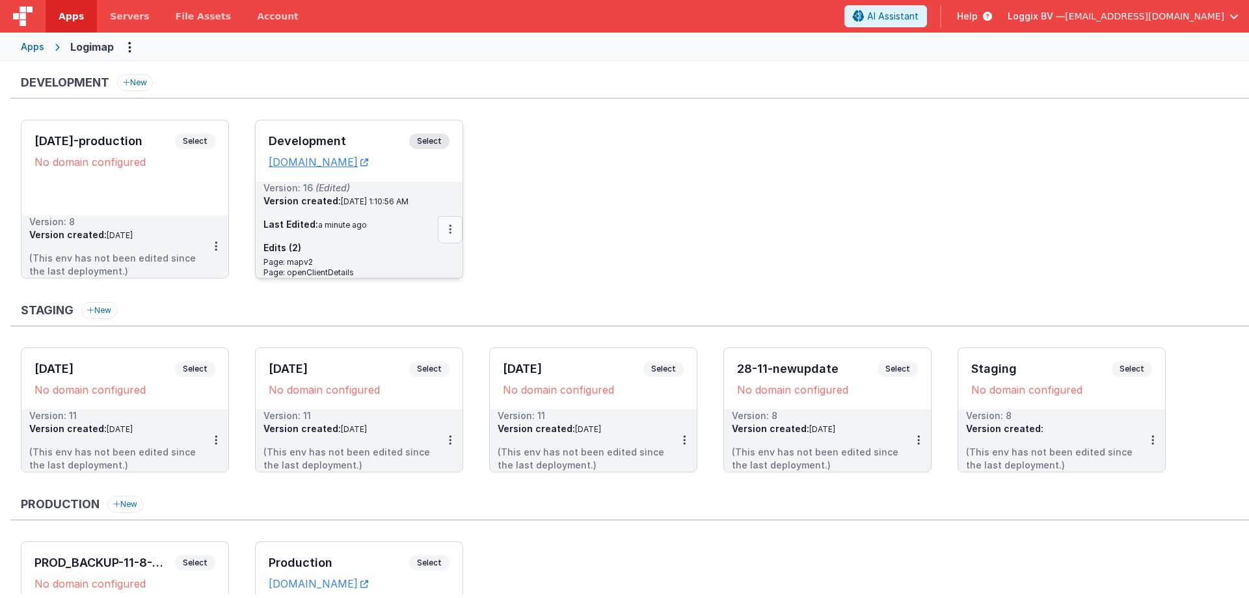
click at [442, 230] on button at bounding box center [450, 229] width 25 height 27
click at [414, 304] on link "Deploy..." at bounding box center [405, 305] width 114 height 23
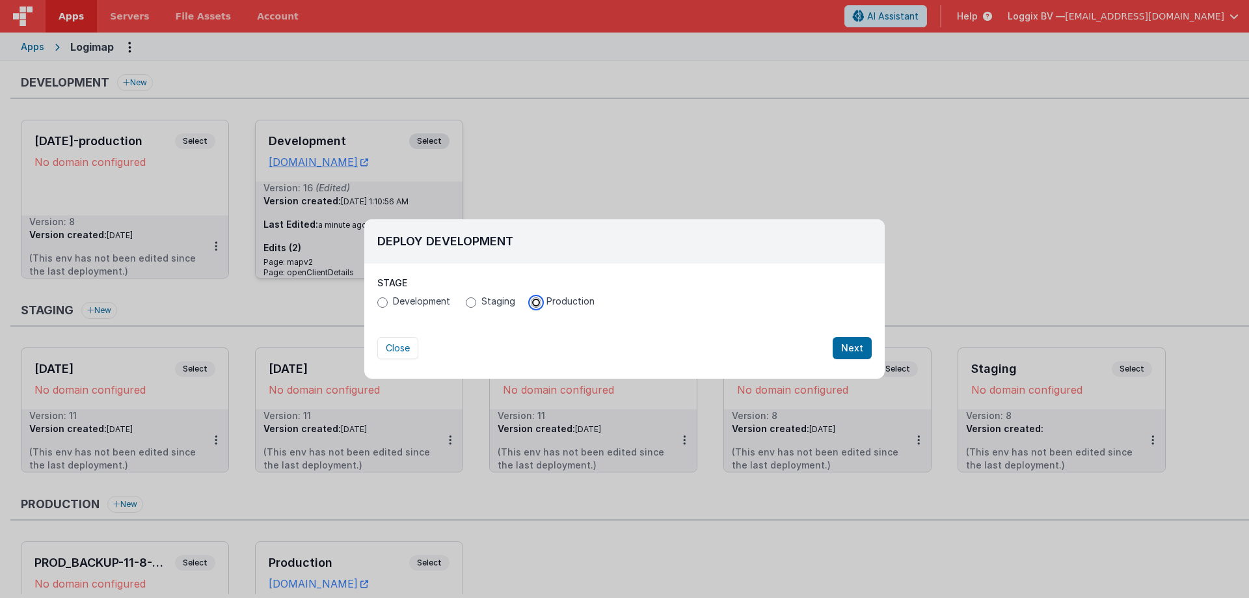
click at [535, 302] on input "Production" at bounding box center [536, 302] width 10 height 10
radio input "true"
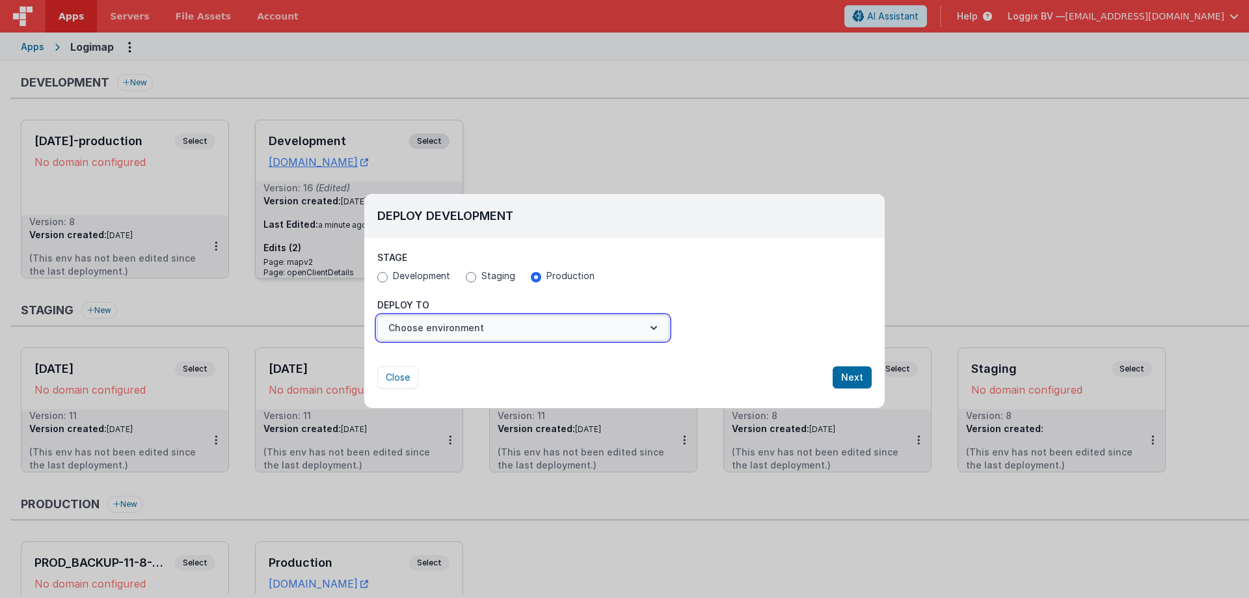
click at [567, 334] on button "Choose environment" at bounding box center [522, 328] width 291 height 25
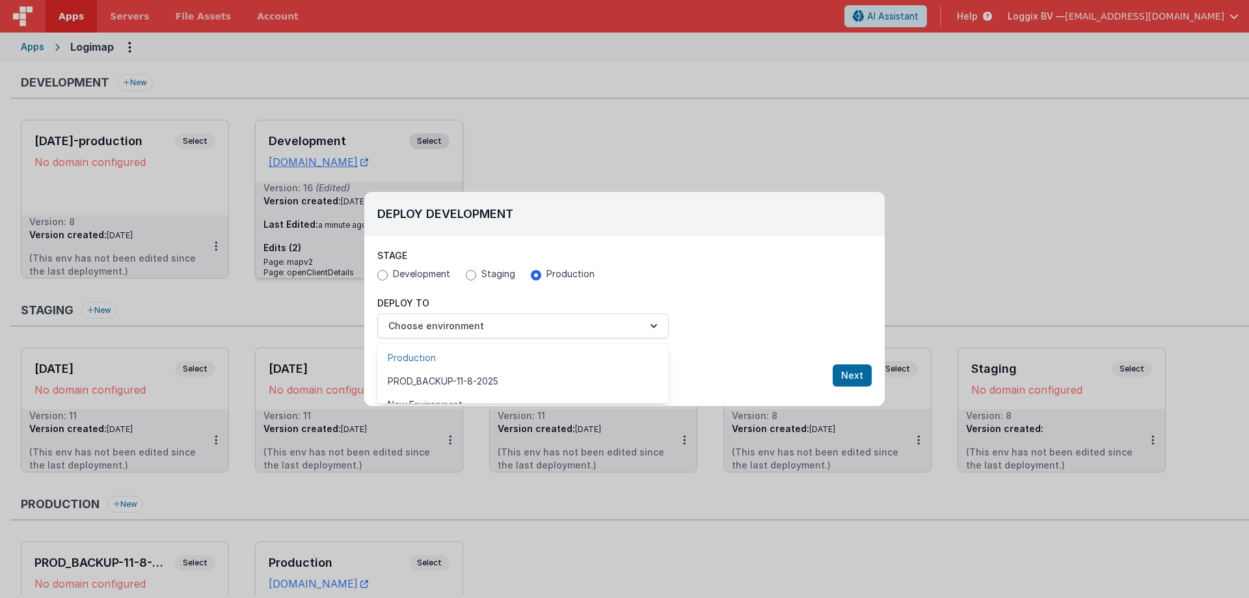
click at [537, 351] on link "Production" at bounding box center [522, 357] width 291 height 23
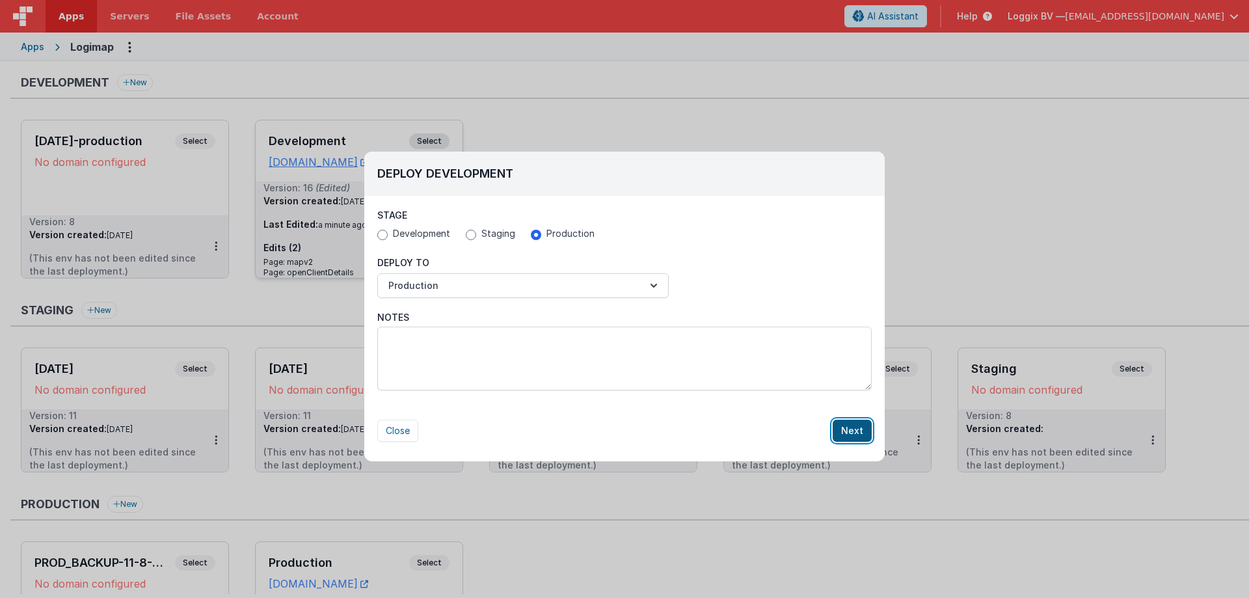
click at [842, 423] on button "Next" at bounding box center [852, 431] width 39 height 22
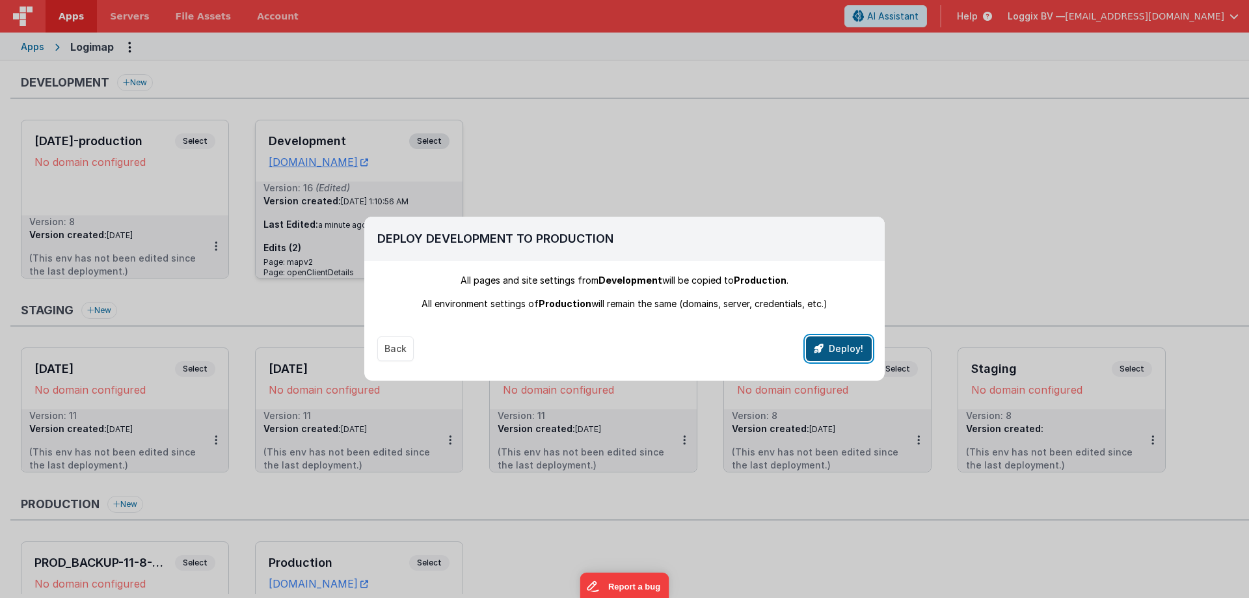
click at [827, 345] on button "Deploy!" at bounding box center [839, 348] width 66 height 25
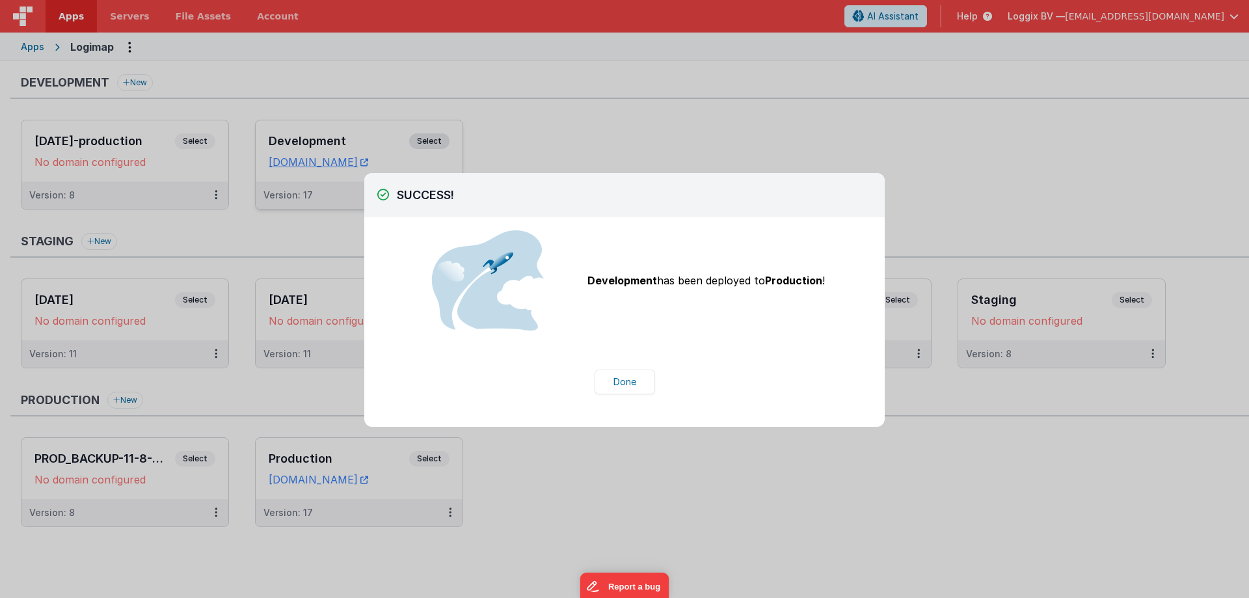
click at [637, 362] on div "Done" at bounding box center [624, 381] width 520 height 51
click at [631, 378] on button "Done" at bounding box center [625, 381] width 60 height 25
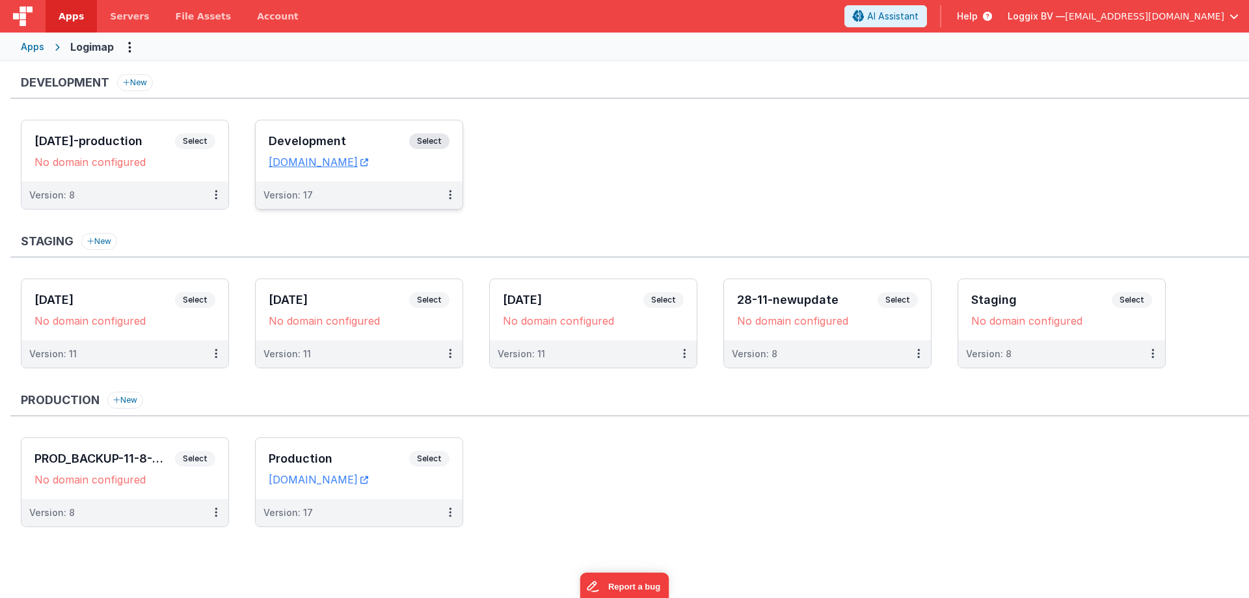
click at [554, 183] on ul "02-05-2025-production Select URLs No domain configured Version: 8 Development S…" at bounding box center [635, 171] width 1228 height 103
click at [435, 457] on span "Select" at bounding box center [429, 459] width 40 height 16
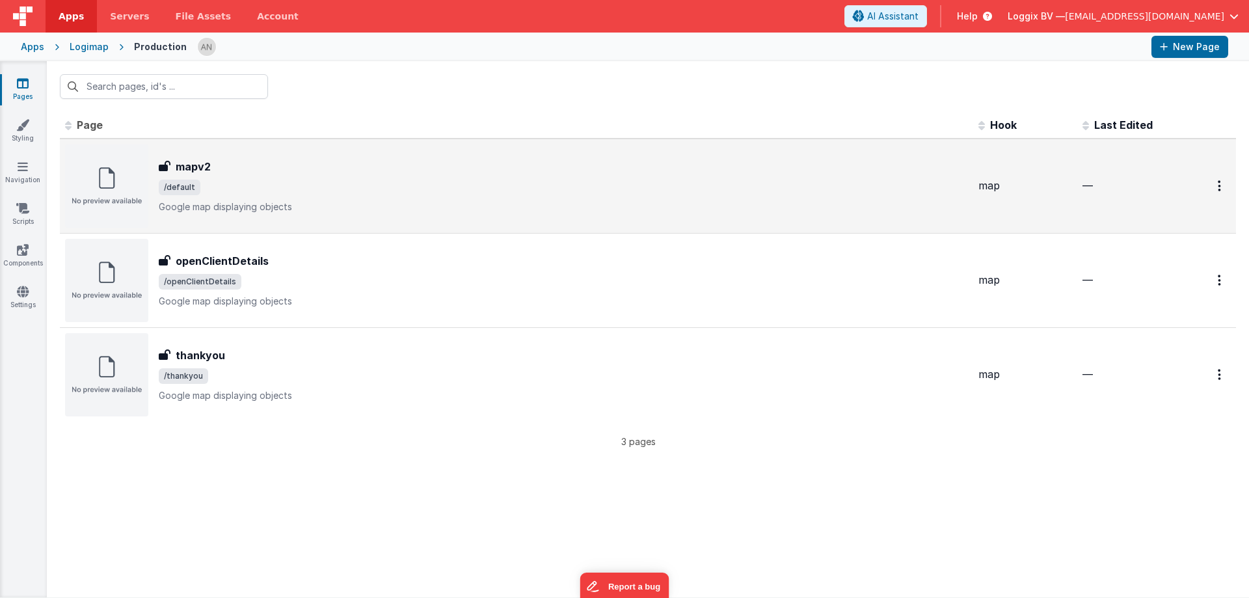
click at [266, 209] on p "Google map displaying objects" at bounding box center [563, 206] width 809 height 13
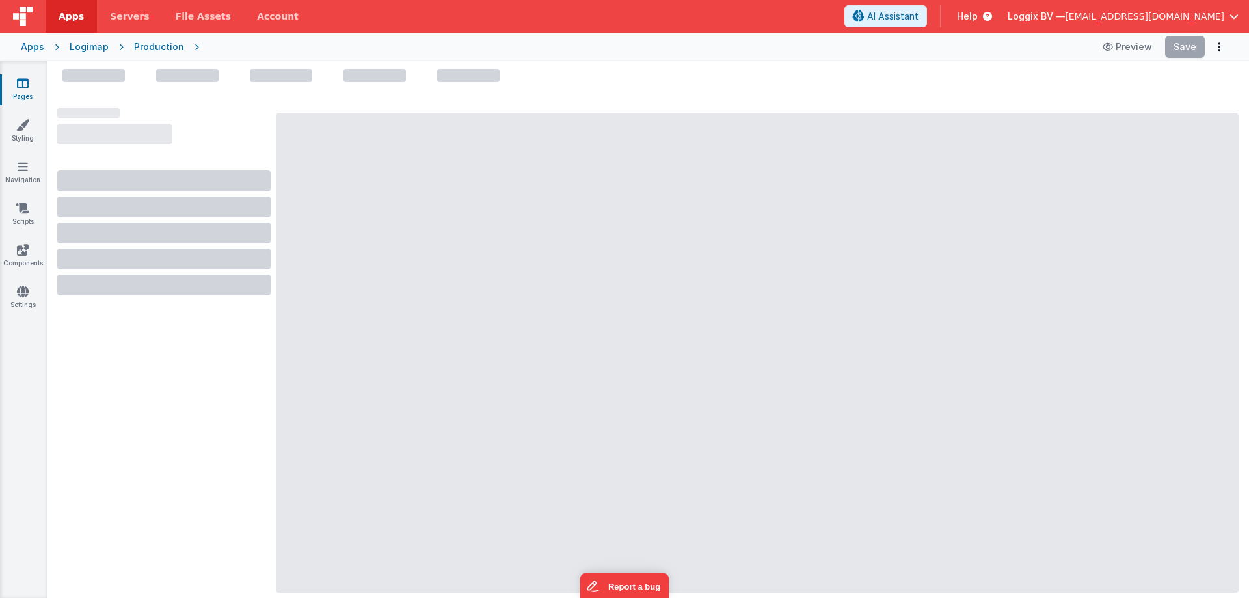
click at [29, 92] on link "Pages" at bounding box center [22, 90] width 47 height 26
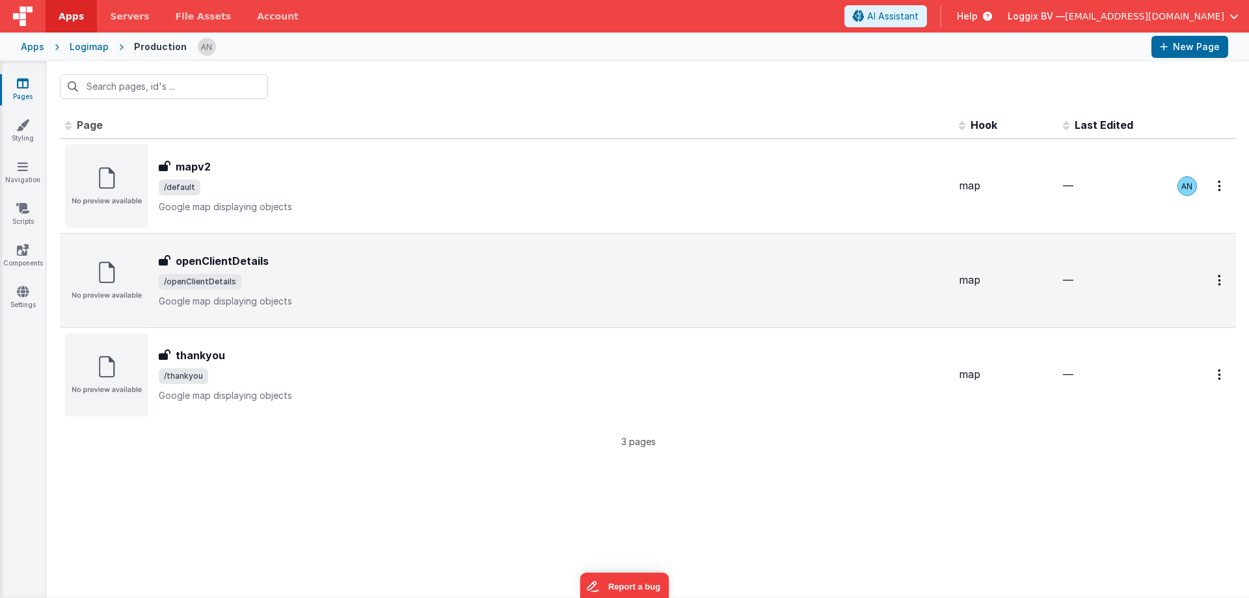
click at [285, 260] on div "openClientDetails" at bounding box center [554, 261] width 790 height 16
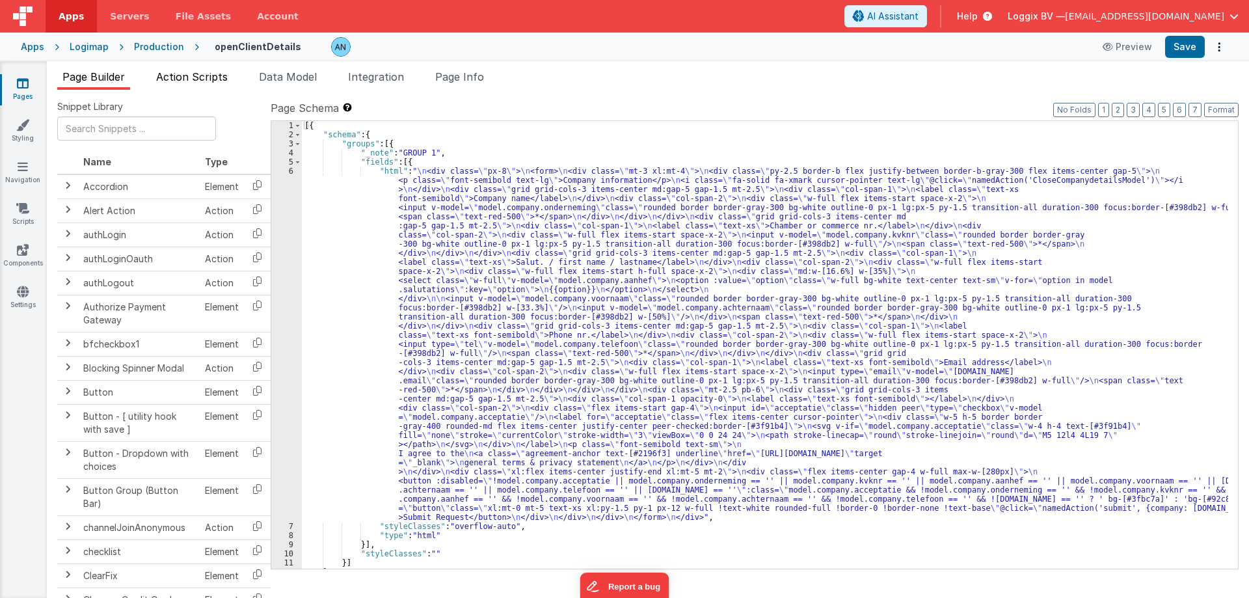
click at [180, 77] on span "Action Scripts" at bounding box center [192, 76] width 72 height 13
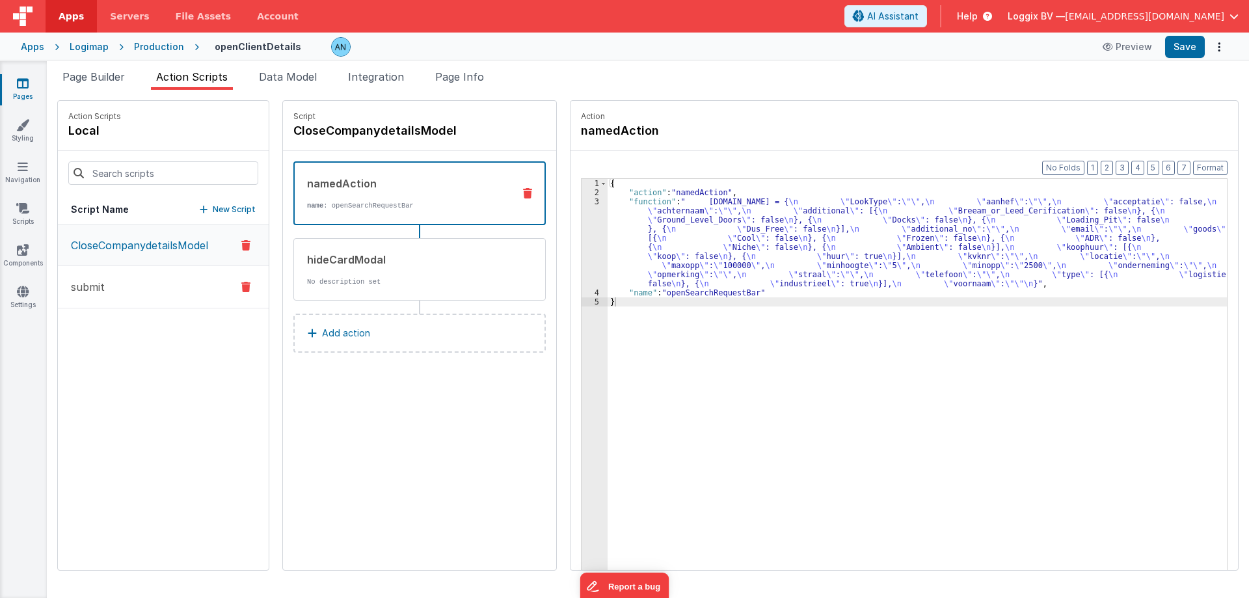
click at [174, 277] on button "submit" at bounding box center [163, 287] width 211 height 42
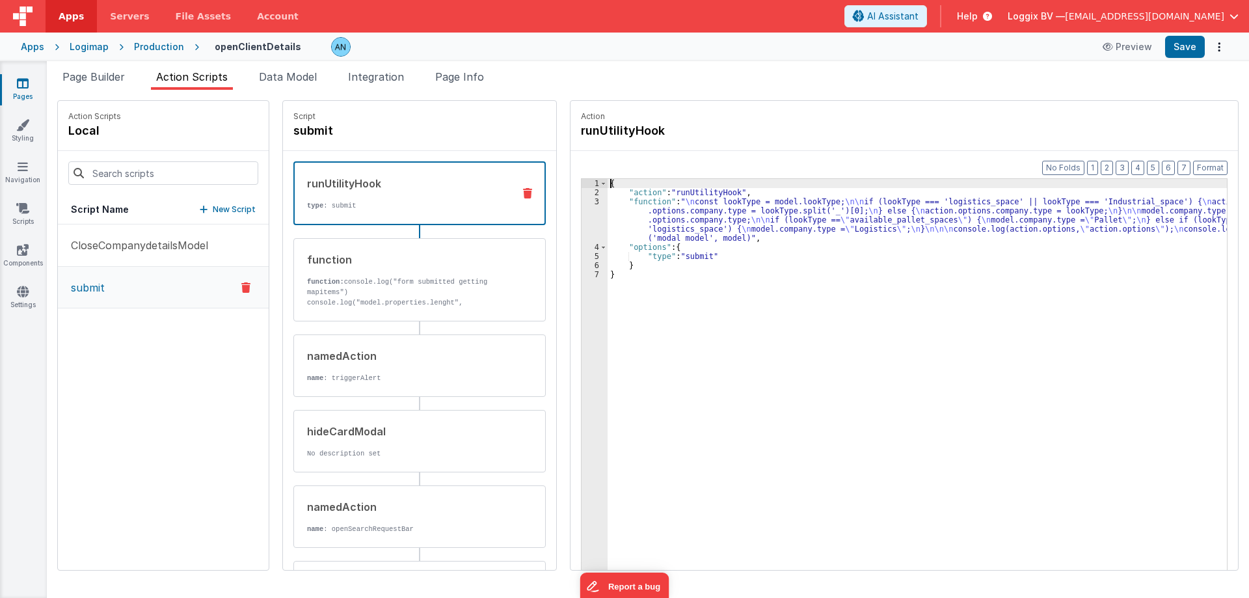
click at [582, 204] on div "3" at bounding box center [595, 220] width 26 height 46
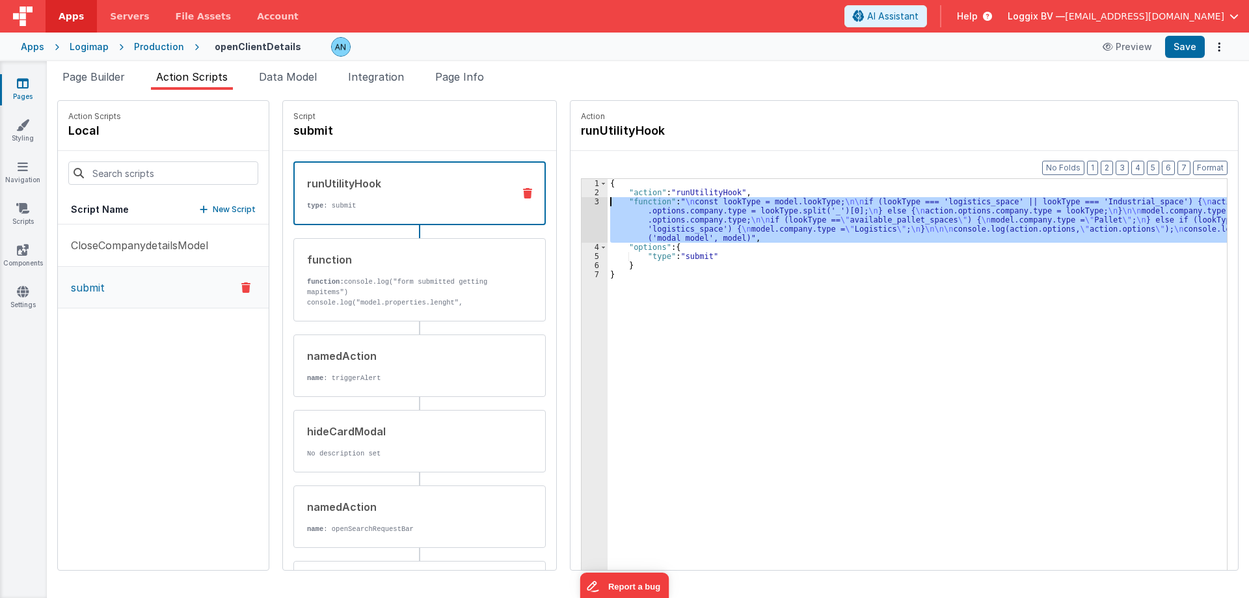
click at [582, 204] on div "3" at bounding box center [595, 220] width 26 height 46
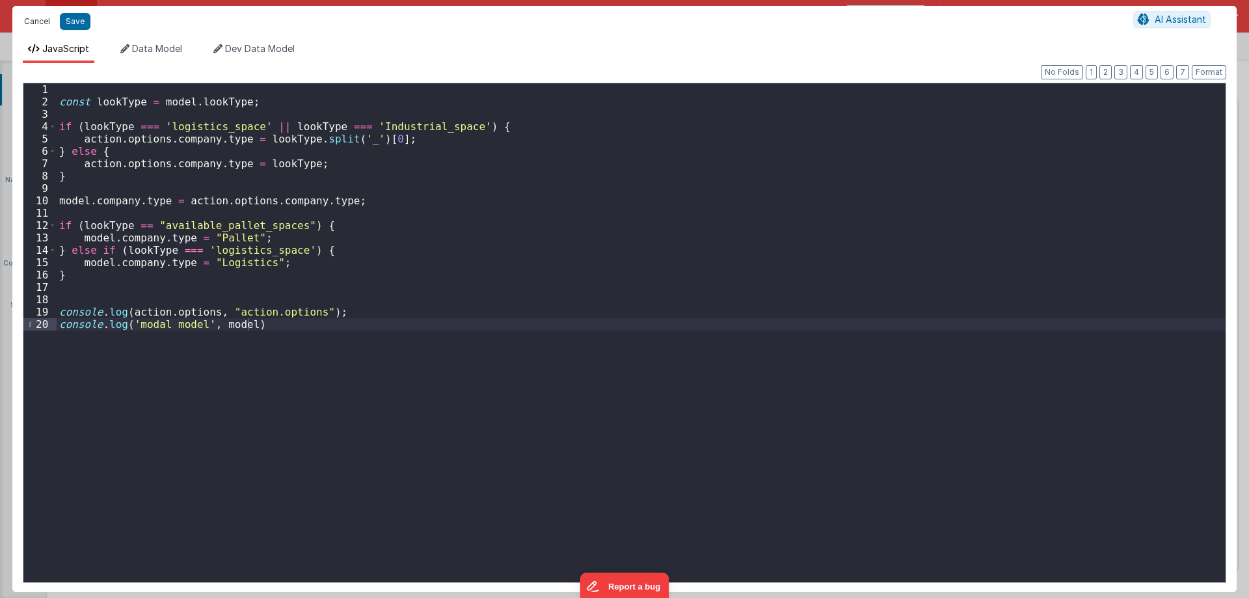
click at [32, 19] on button "Cancel" at bounding box center [37, 21] width 39 height 18
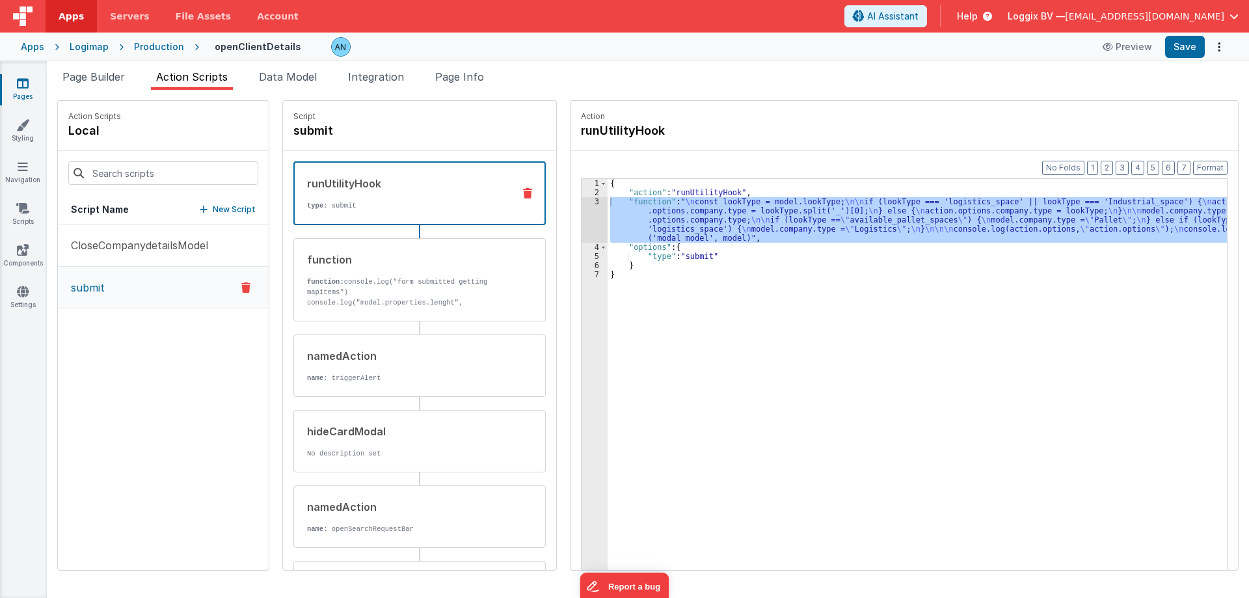
click at [15, 79] on link "Pages" at bounding box center [22, 90] width 47 height 26
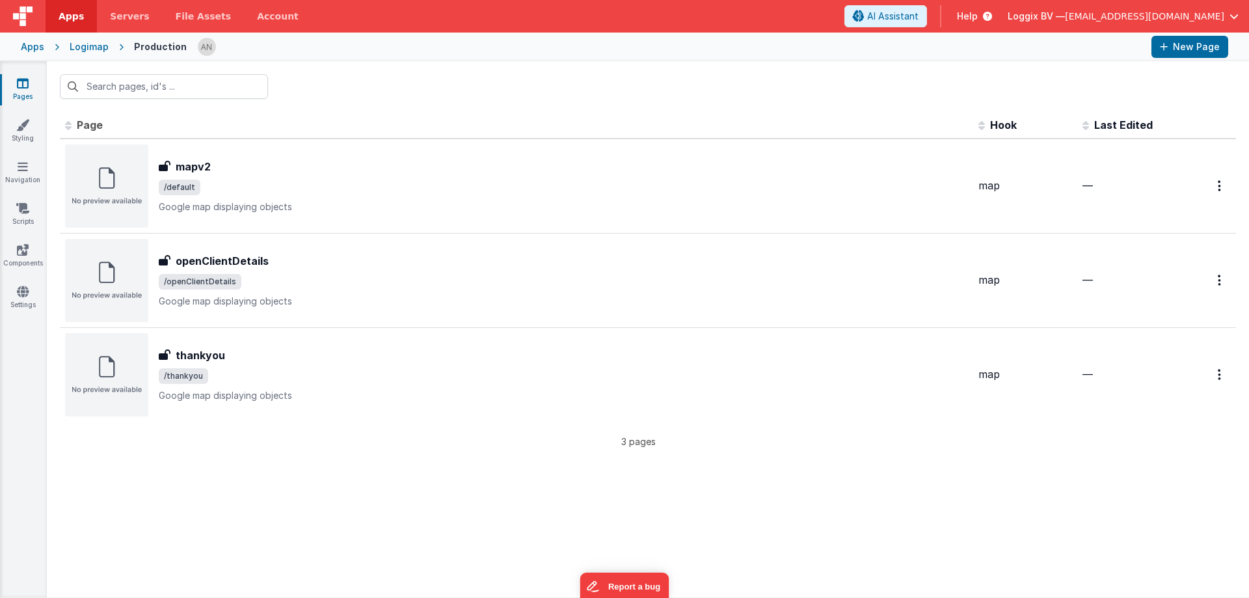
click at [341, 496] on div "Id Page Description Hook Last Edited FR_B1A34659-230C-D142-9D86-9CDA5144760A ma…" at bounding box center [648, 354] width 1202 height 485
click at [57, 20] on link "Apps" at bounding box center [71, 16] width 51 height 33
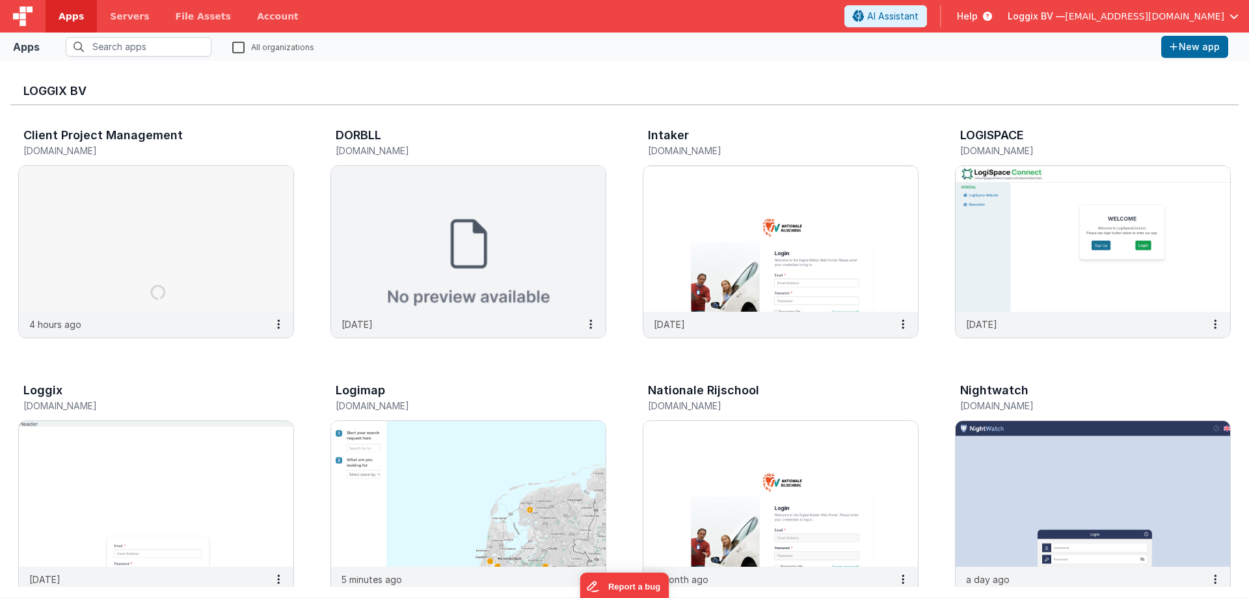
drag, startPoint x: 241, startPoint y: 51, endPoint x: 252, endPoint y: -62, distance: 113.7
click at [252, 0] on html "Apps Servers File Assets Account Some FUTURE Slot AI Assistant Help Loggix BV —…" at bounding box center [624, 299] width 1249 height 598
